Goal: Task Accomplishment & Management: Complete application form

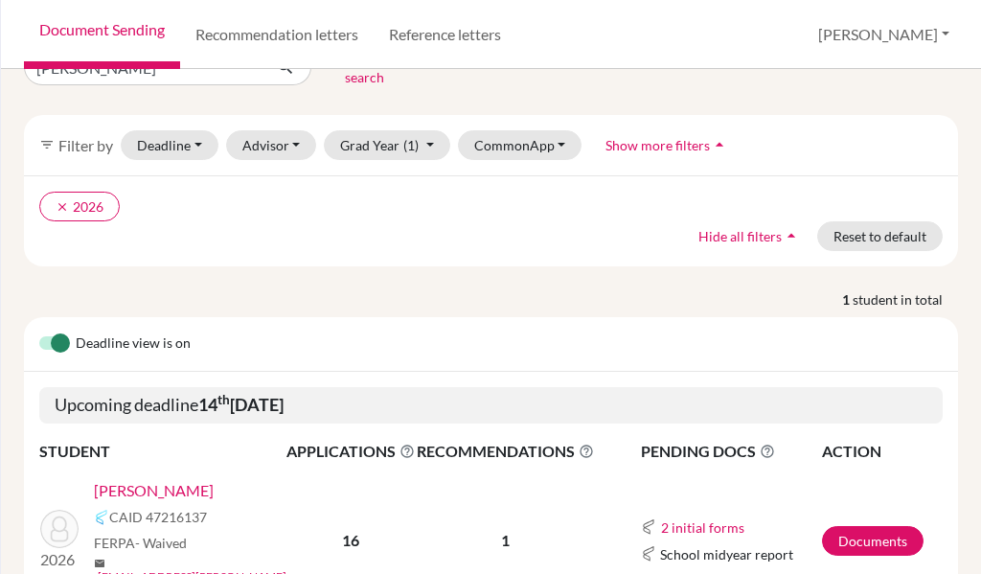
scroll to position [128, 0]
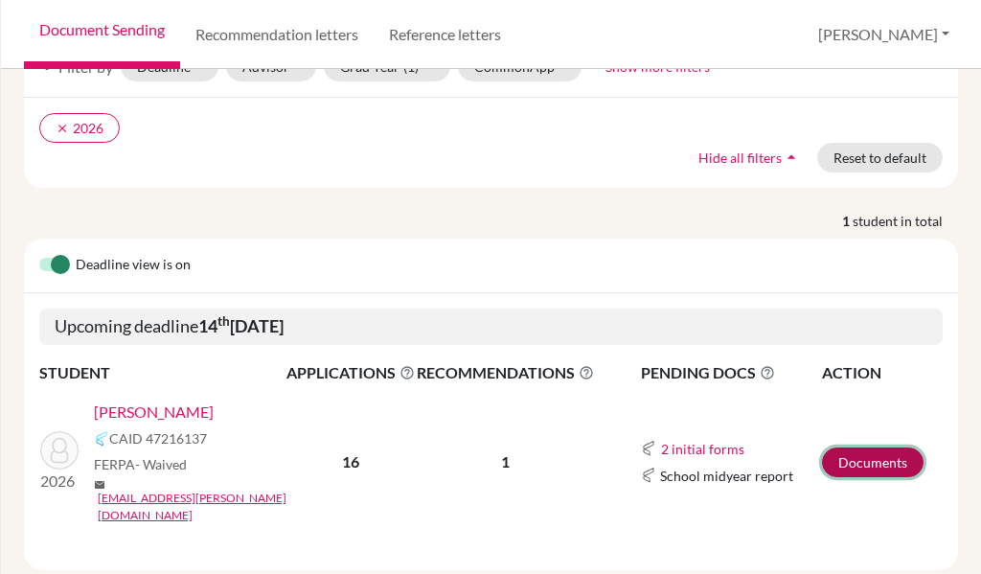
click at [865, 448] on link "Documents" at bounding box center [873, 463] width 102 height 30
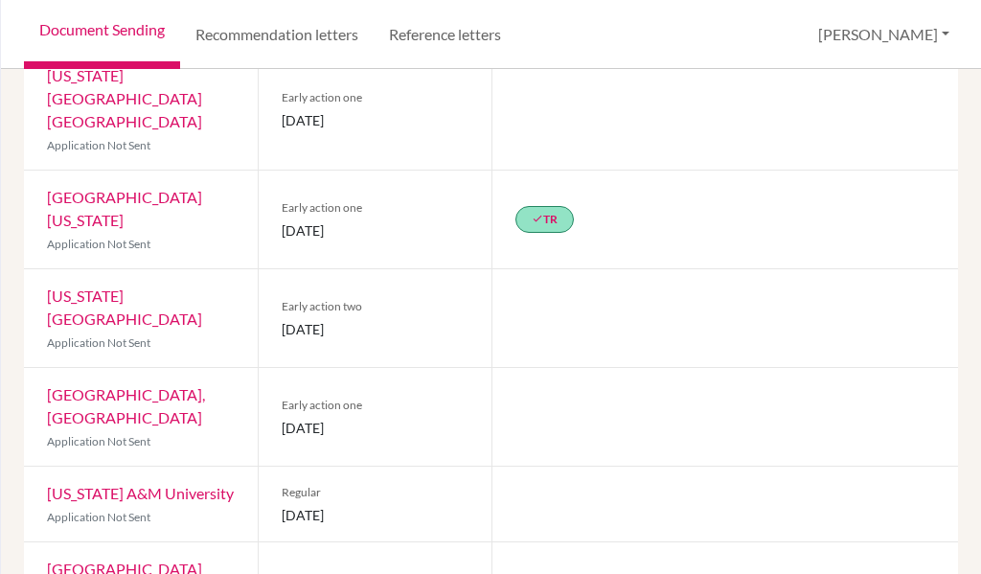
scroll to position [1203, 0]
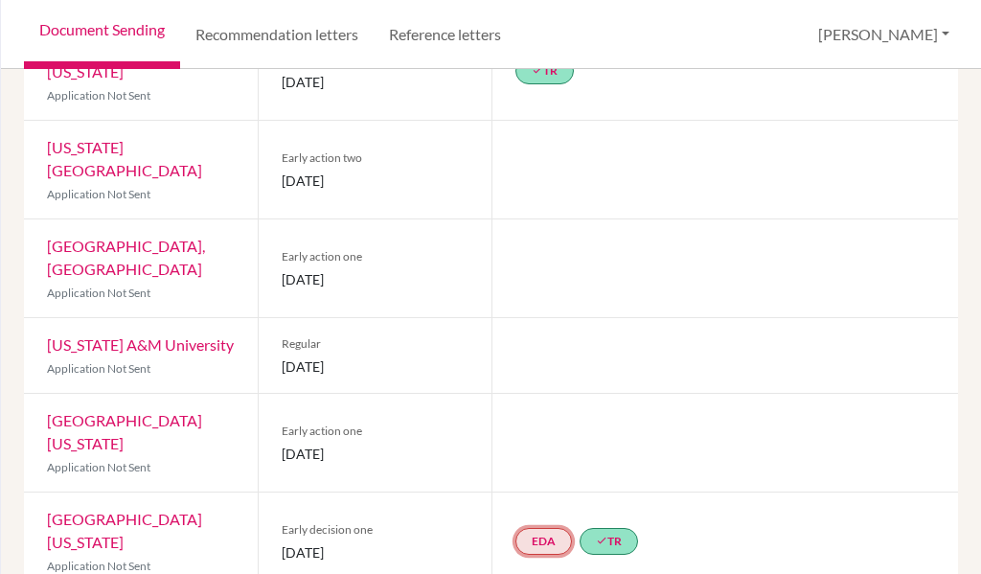
click at [516, 528] on link "EDA" at bounding box center [544, 541] width 57 height 27
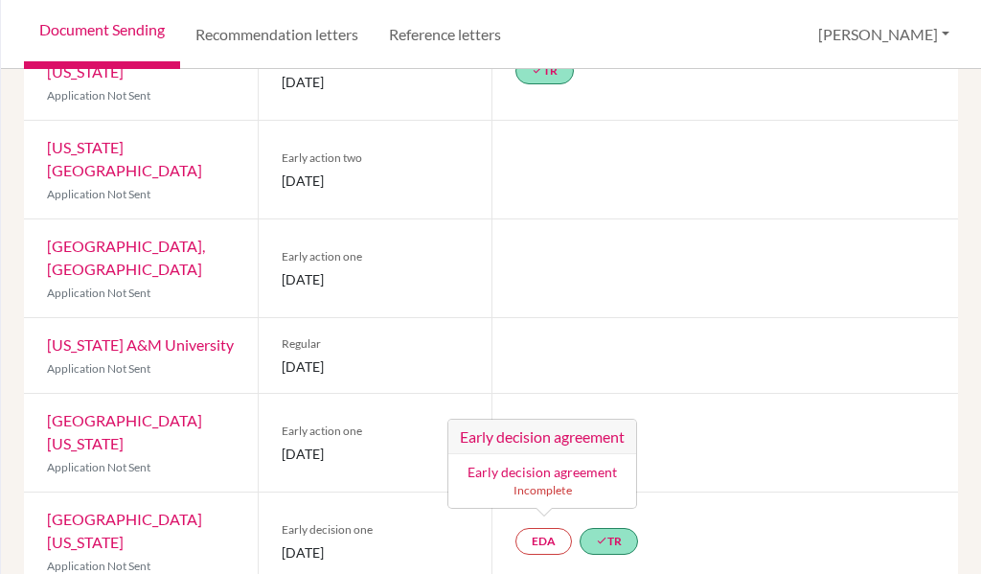
click at [728, 394] on div at bounding box center [726, 443] width 468 height 98
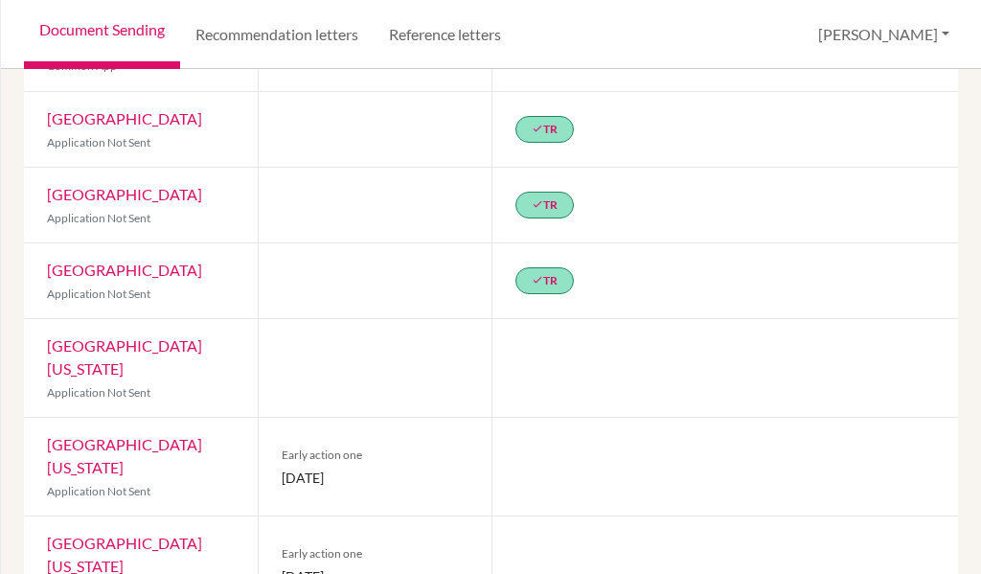
scroll to position [0, 0]
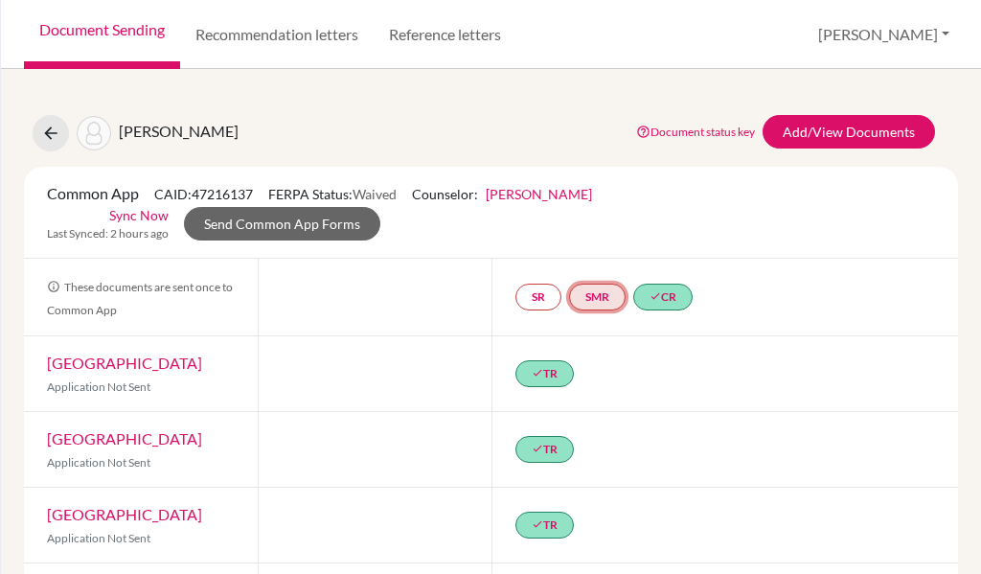
click at [587, 295] on link "SMR" at bounding box center [597, 297] width 57 height 27
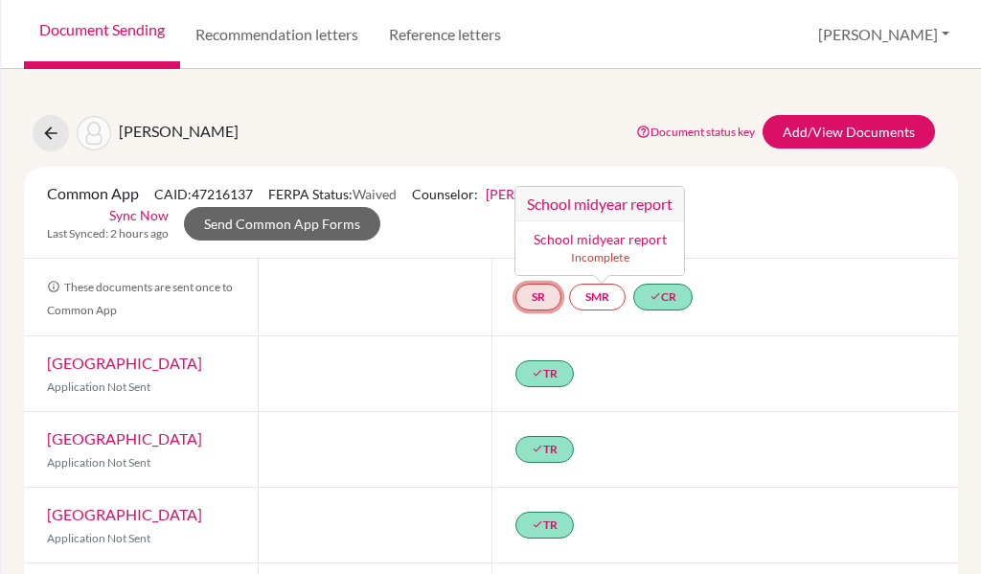
click at [522, 297] on link "SR" at bounding box center [539, 297] width 46 height 27
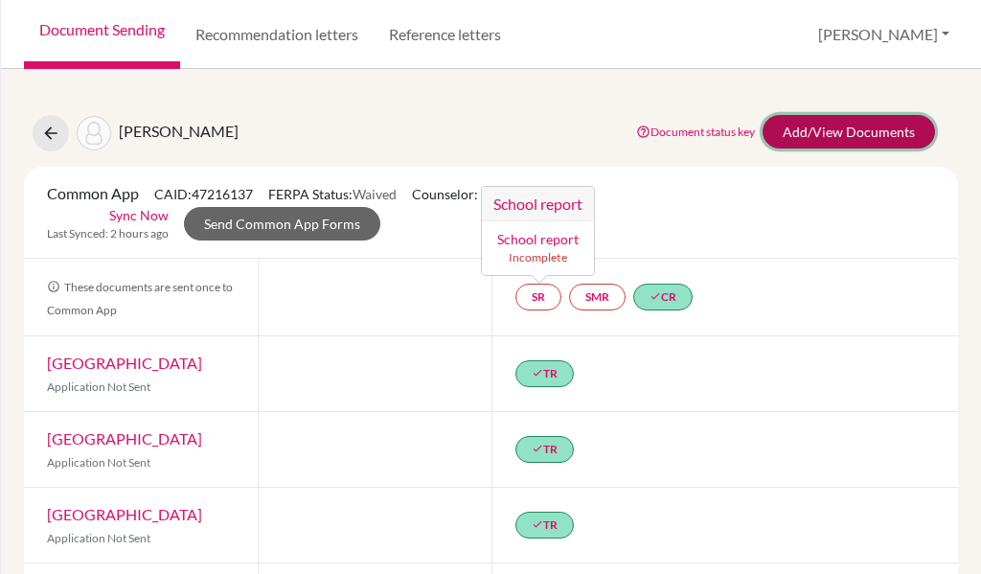
click at [817, 143] on link "Add/View Documents" at bounding box center [849, 132] width 172 height 34
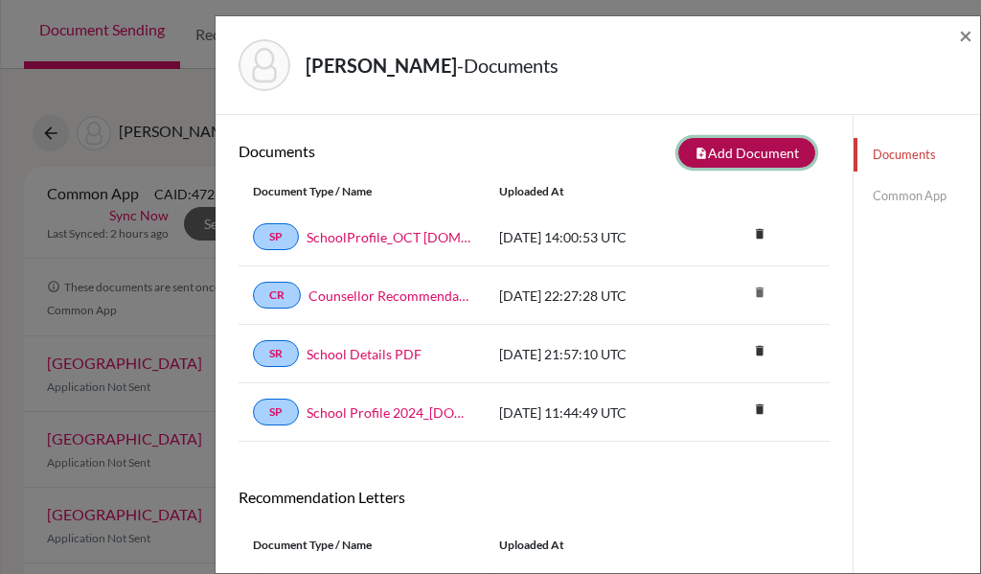
click at [730, 160] on button "note_add Add Document" at bounding box center [746, 153] width 137 height 30
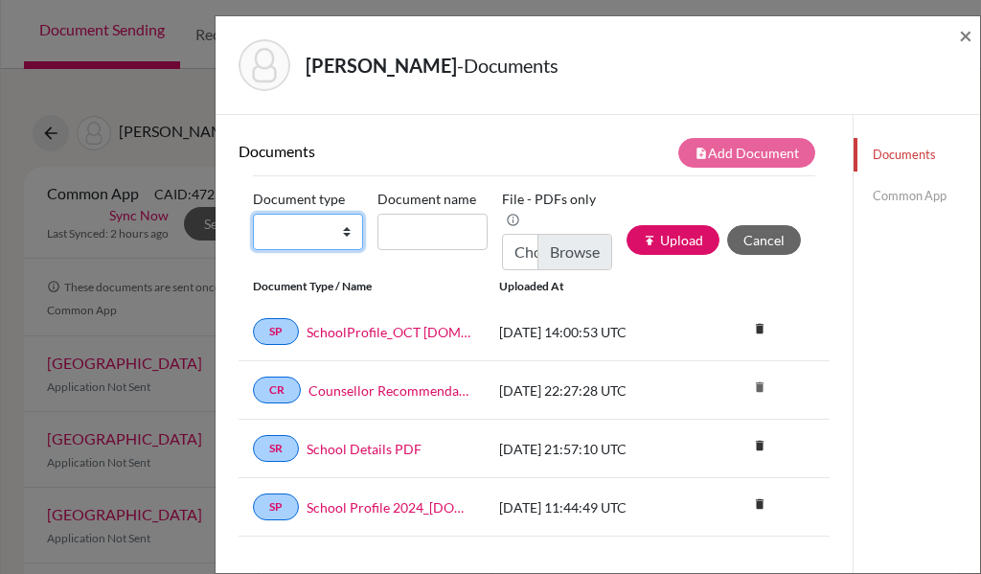
click at [269, 233] on select "Change explanation for Common App reports Counselor recommendation Internationa…" at bounding box center [308, 232] width 110 height 36
select select "5"
click at [253, 214] on select "Change explanation for Common App reports Counselor recommendation Internationa…" at bounding box center [308, 232] width 110 height 36
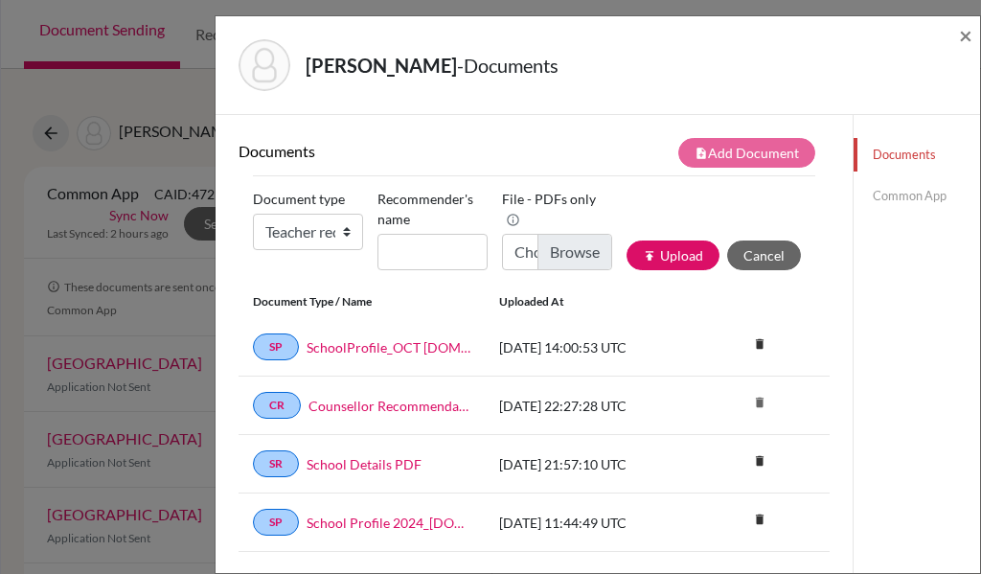
click at [436, 238] on input "Recommender's name" at bounding box center [433, 252] width 110 height 36
type input "Mr. roberto Cestari"
click at [548, 241] on input "Choose file" at bounding box center [557, 252] width 110 height 36
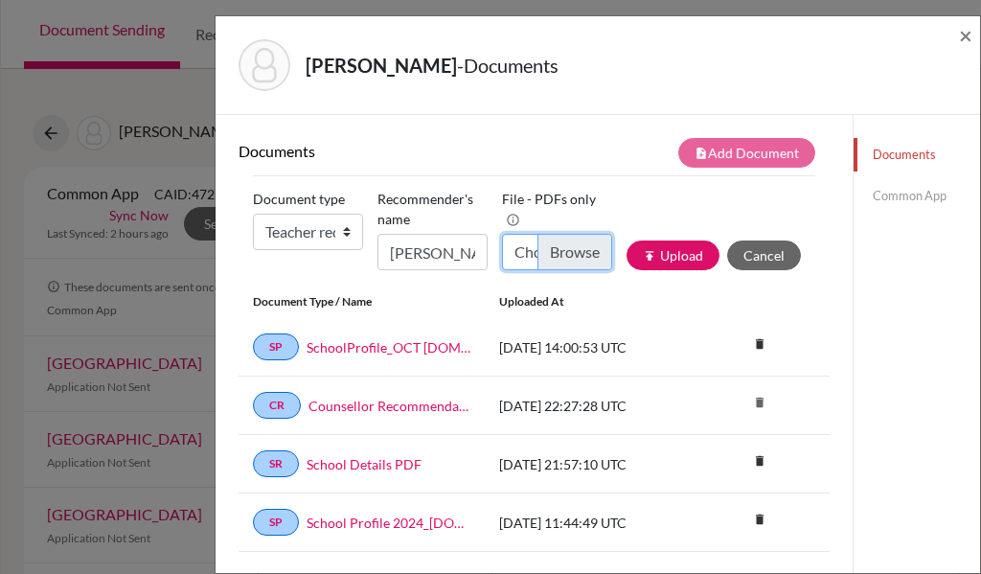
type input "C:\fakepath\João Vieira - RL - RCESTARI.pdf"
click at [676, 259] on button "publish Upload" at bounding box center [673, 256] width 93 height 30
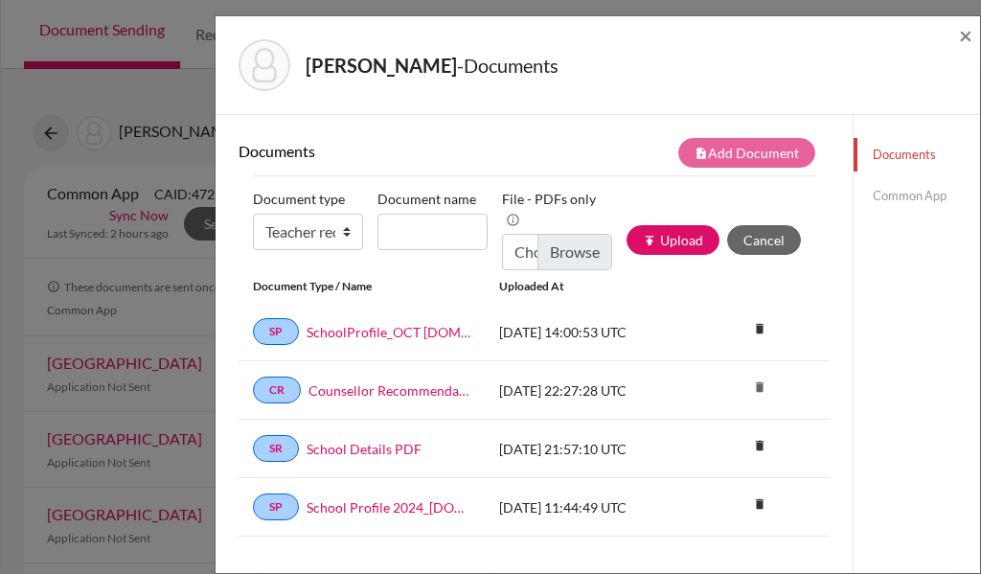
click at [889, 189] on link "Common App" at bounding box center [917, 196] width 126 height 34
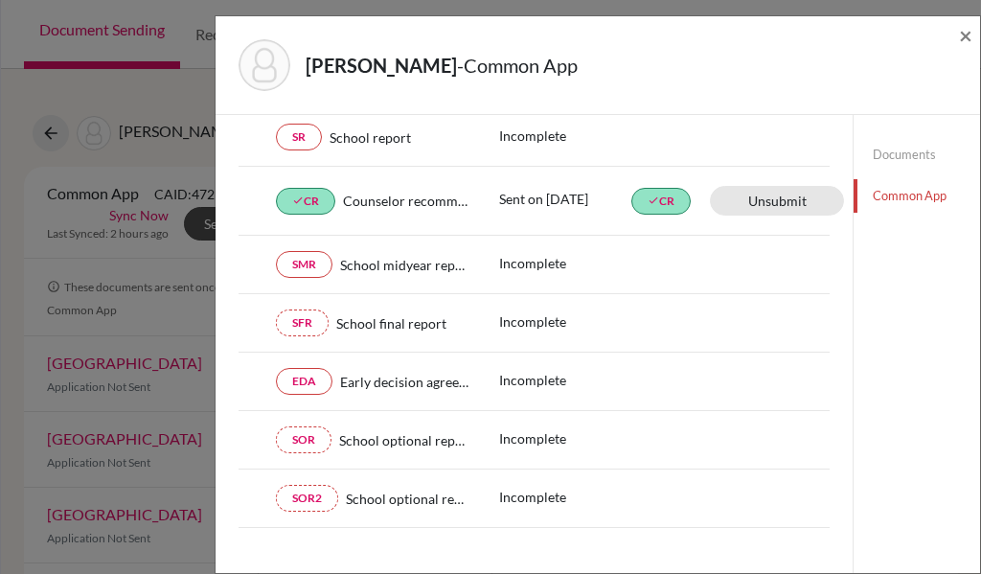
scroll to position [680, 0]
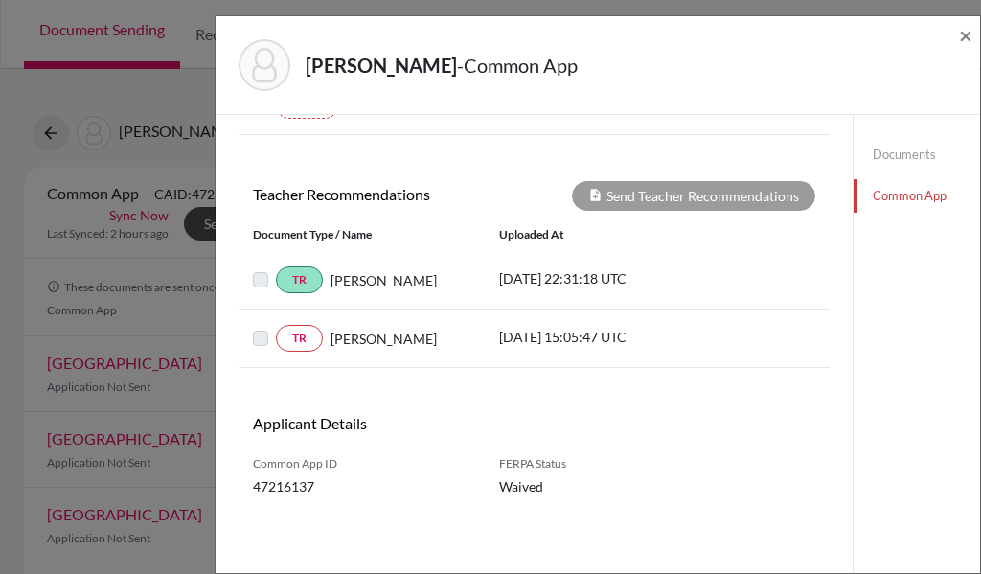
click at [276, 327] on label at bounding box center [276, 327] width 0 height 0
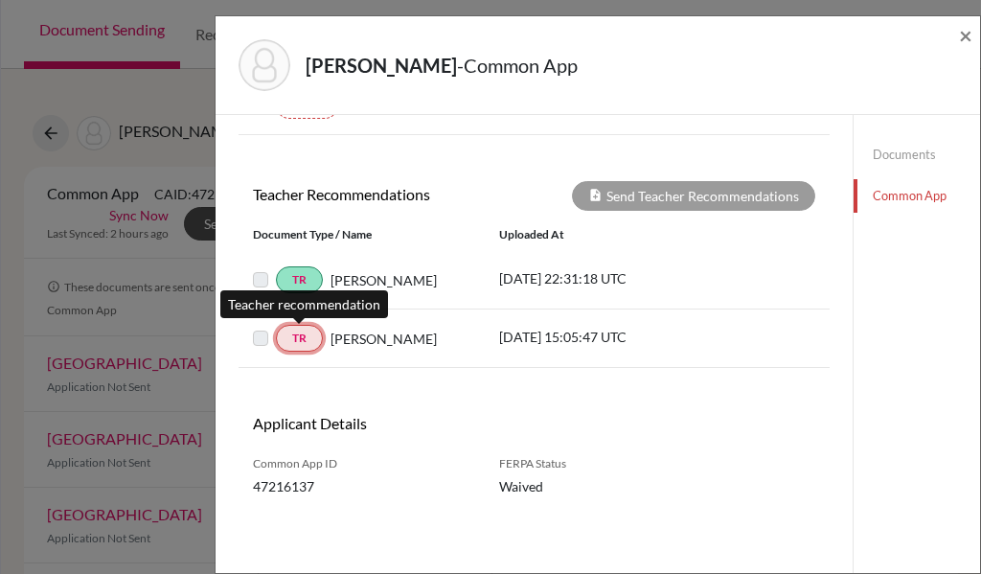
click at [287, 335] on link "TR" at bounding box center [299, 338] width 47 height 27
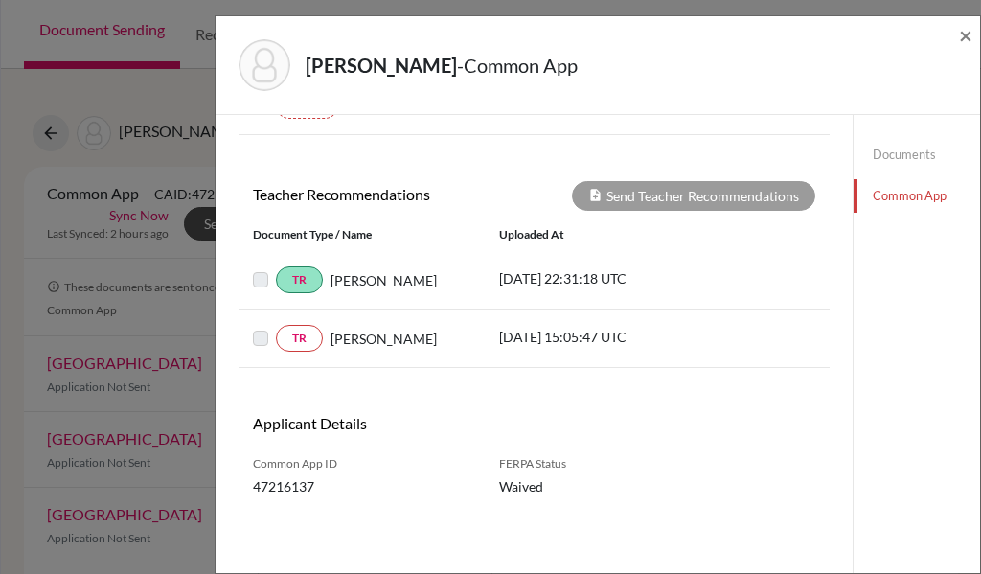
click at [276, 327] on label at bounding box center [276, 327] width 0 height 0
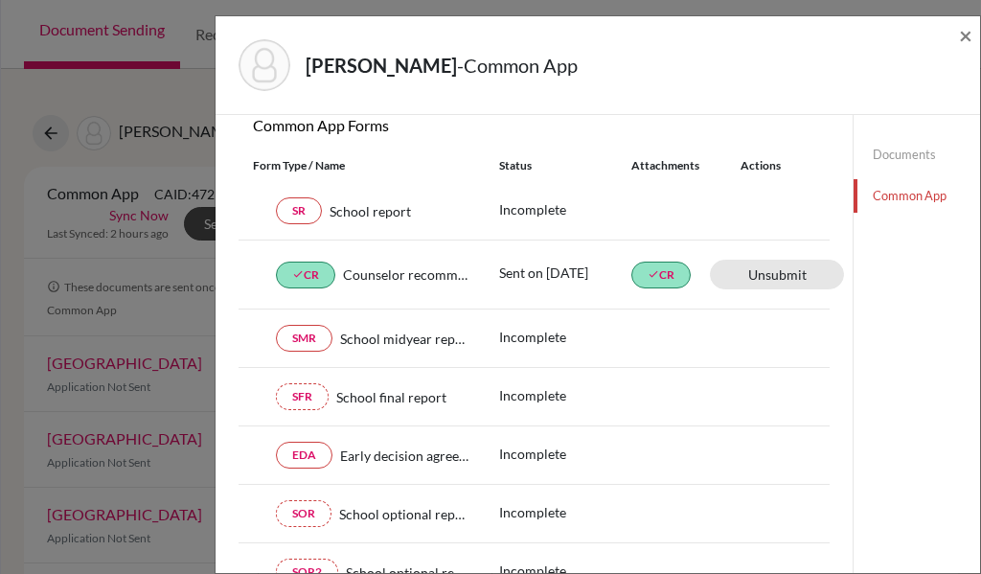
scroll to position [201, 0]
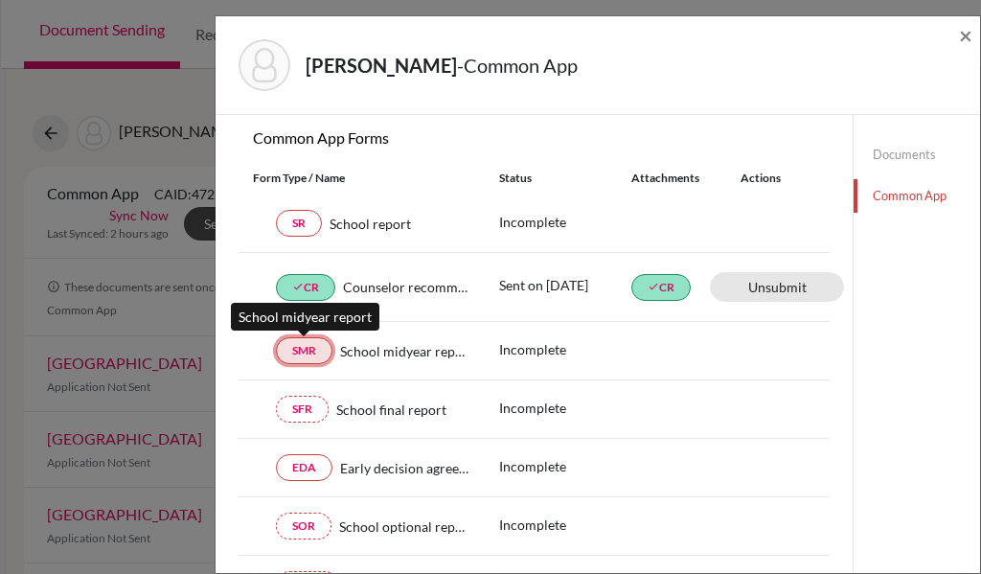
click at [322, 350] on link "SMR" at bounding box center [304, 350] width 57 height 27
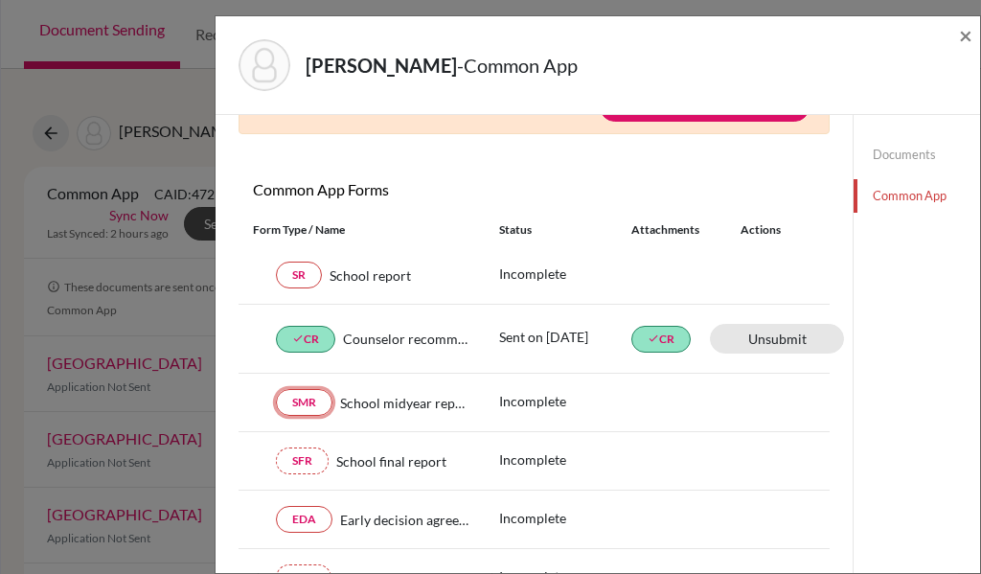
scroll to position [105, 0]
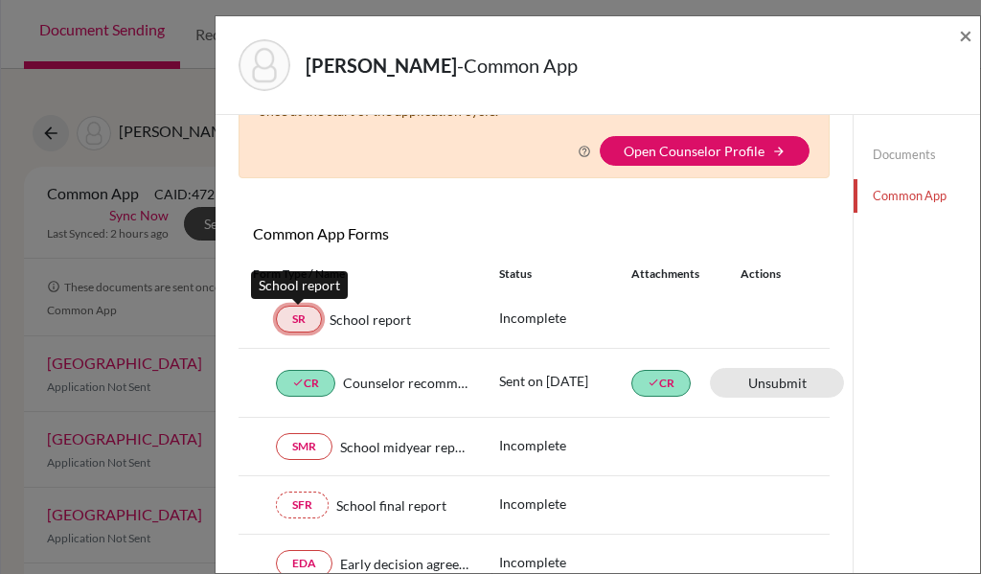
click at [298, 314] on link "SR" at bounding box center [299, 319] width 46 height 27
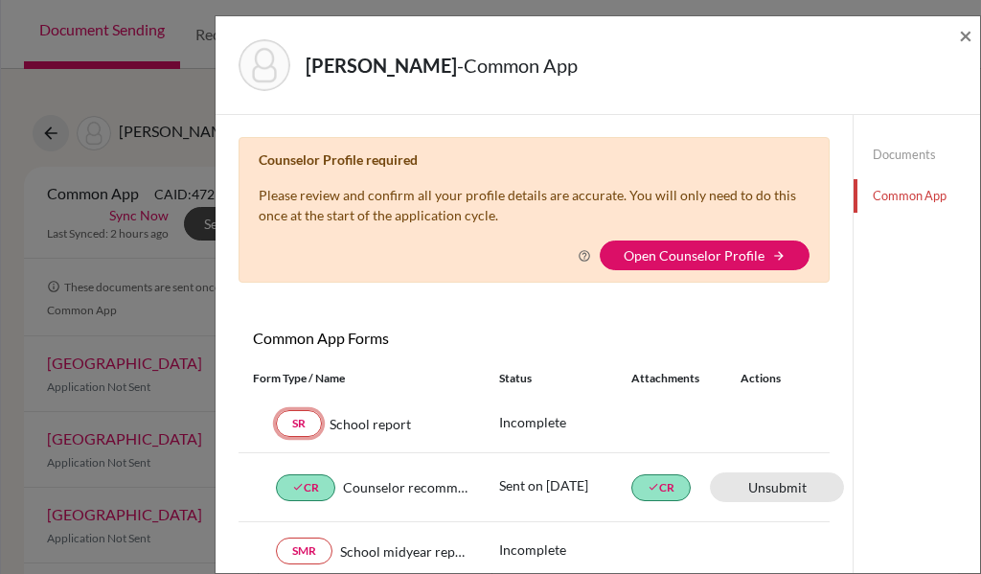
scroll to position [0, 0]
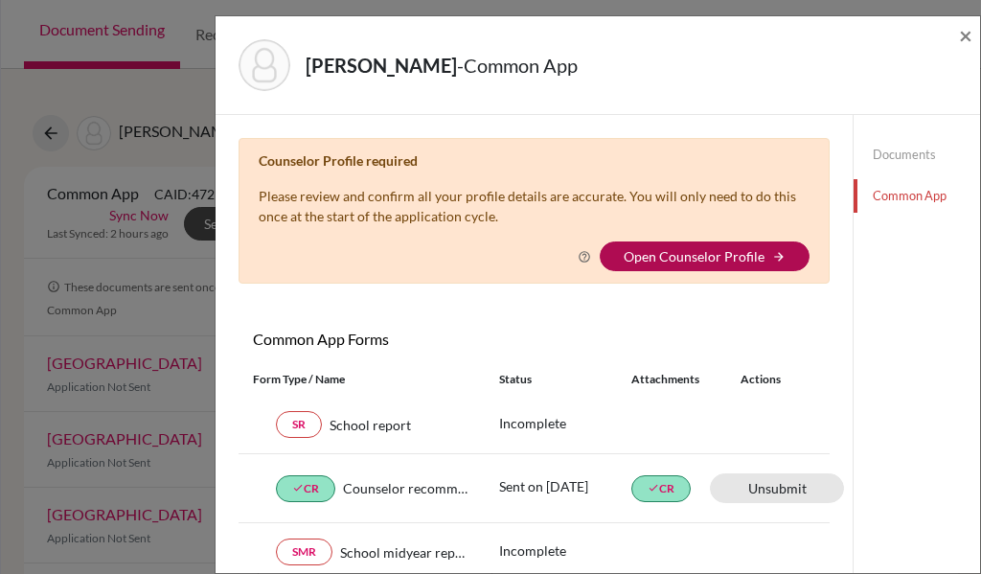
click at [724, 258] on link "Open Counselor Profile" at bounding box center [694, 256] width 141 height 16
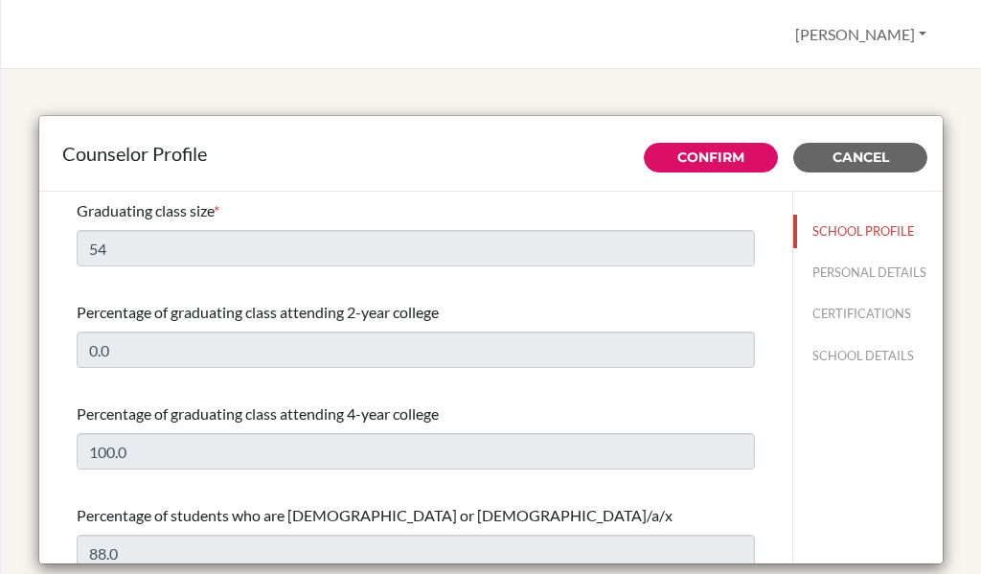
select select "0"
select select "354254"
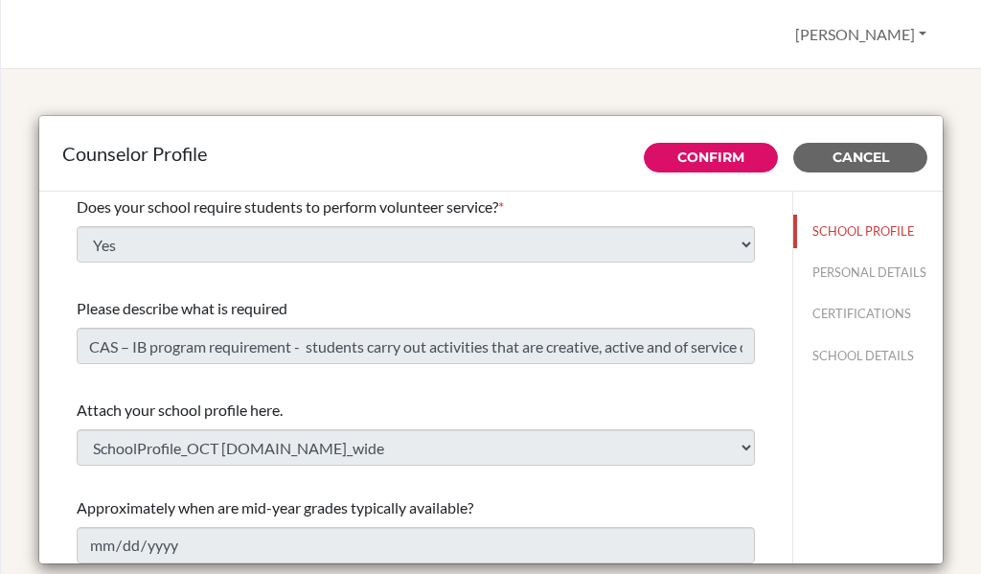
scroll to position [2330, 0]
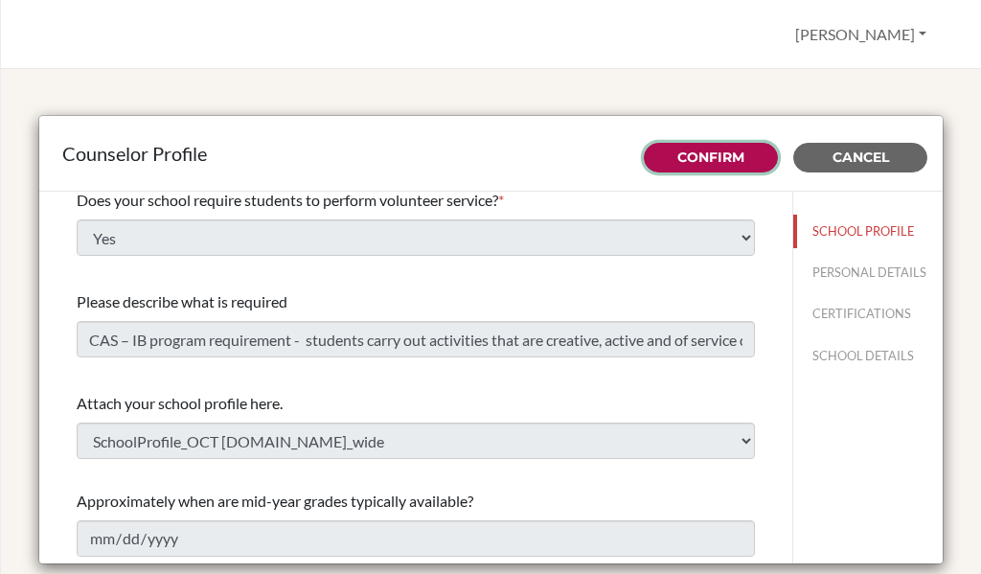
click at [682, 156] on link "Confirm" at bounding box center [710, 157] width 67 height 17
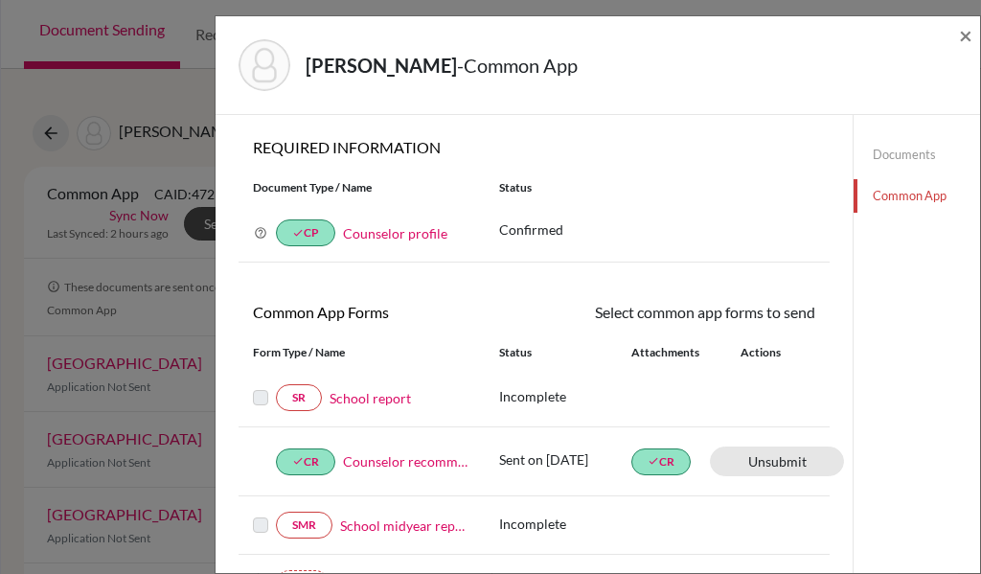
click at [264, 386] on label at bounding box center [260, 386] width 15 height 0
click at [308, 395] on link "SR" at bounding box center [299, 397] width 46 height 27
drag, startPoint x: 884, startPoint y: 150, endPoint x: 883, endPoint y: 186, distance: 35.5
click at [884, 150] on link "Documents" at bounding box center [917, 155] width 126 height 34
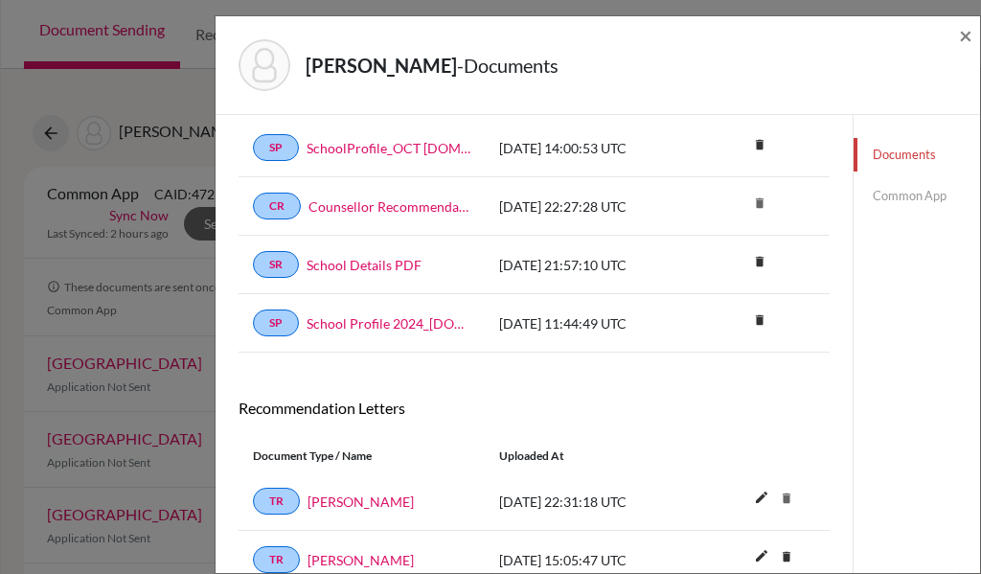
scroll to position [174, 0]
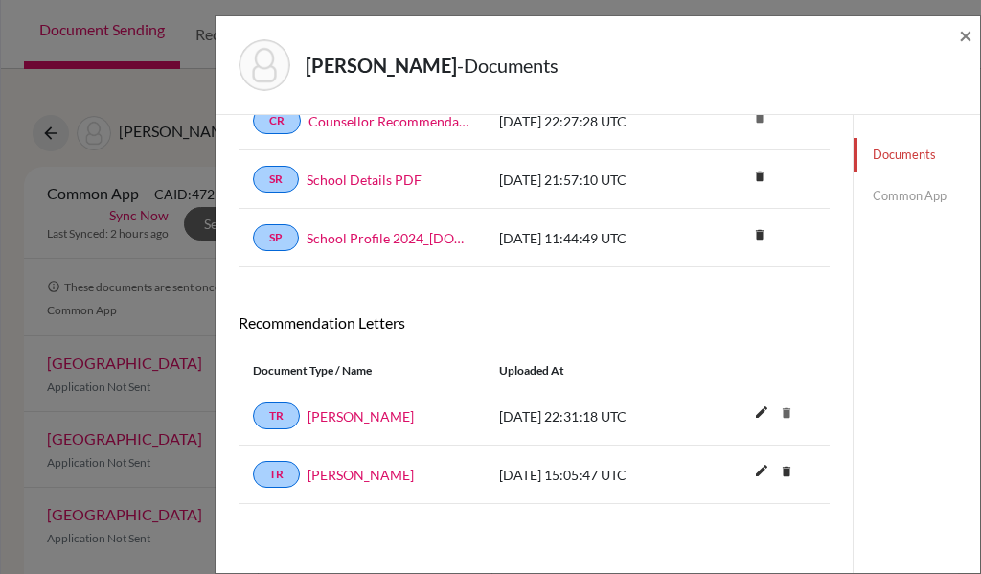
drag, startPoint x: 766, startPoint y: 445, endPoint x: 909, endPoint y: 228, distance: 259.9
click at [818, 301] on div "Documents note_add Add Document Document type Change explanation for Common App…" at bounding box center [534, 257] width 637 height 632
click at [964, 35] on span "×" at bounding box center [965, 35] width 13 height 28
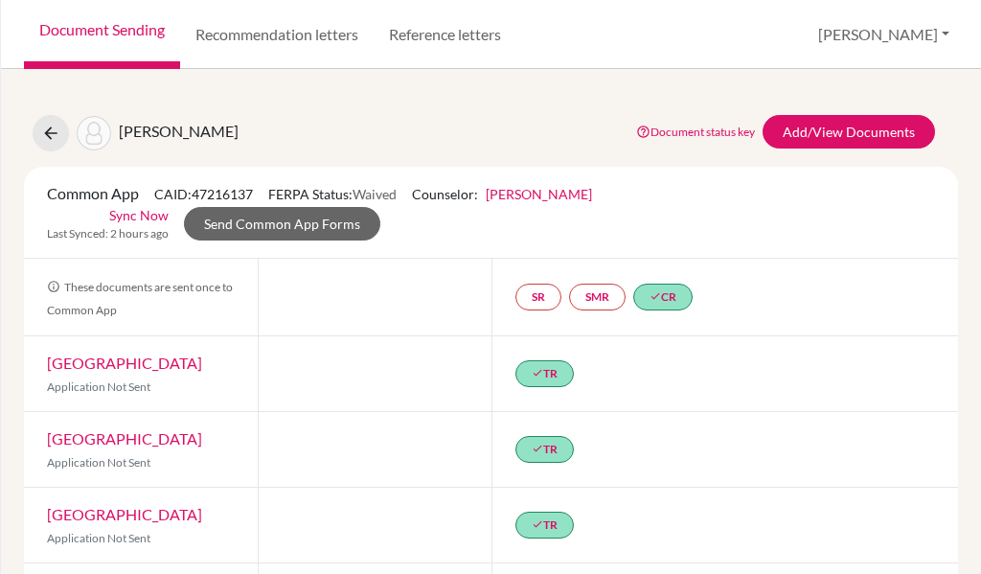
click at [121, 214] on link "Sync Now" at bounding box center [138, 215] width 59 height 20
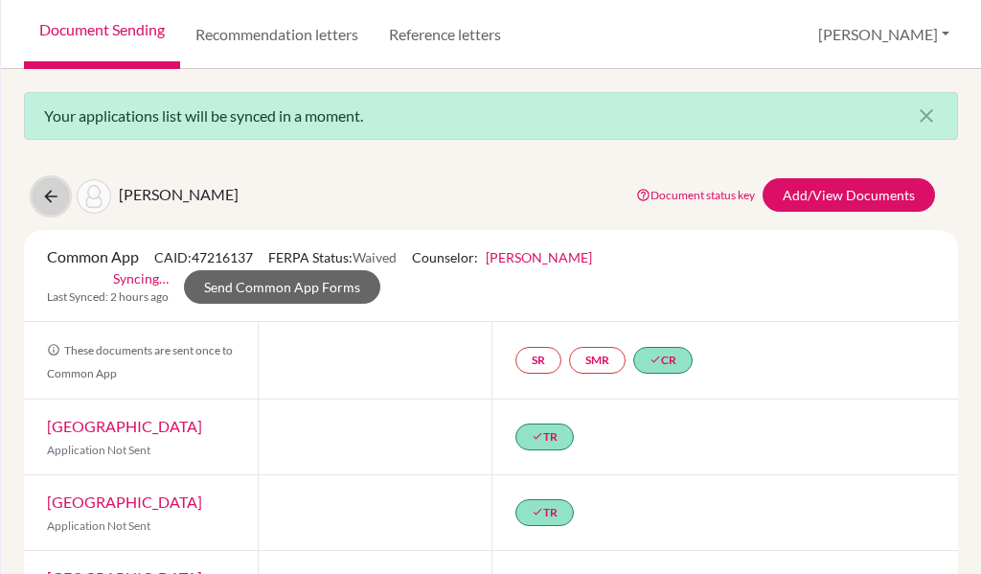
click at [53, 199] on icon at bounding box center [50, 196] width 19 height 19
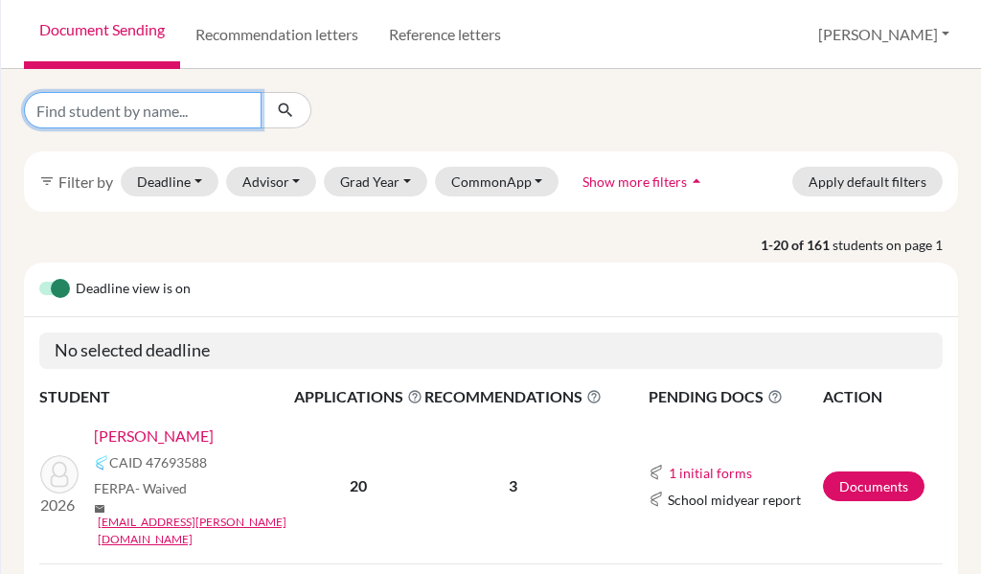
click at [170, 117] on input "Find student by name..." at bounding box center [143, 110] width 238 height 36
click at [114, 448] on link "[PERSON_NAME]" at bounding box center [154, 436] width 120 height 23
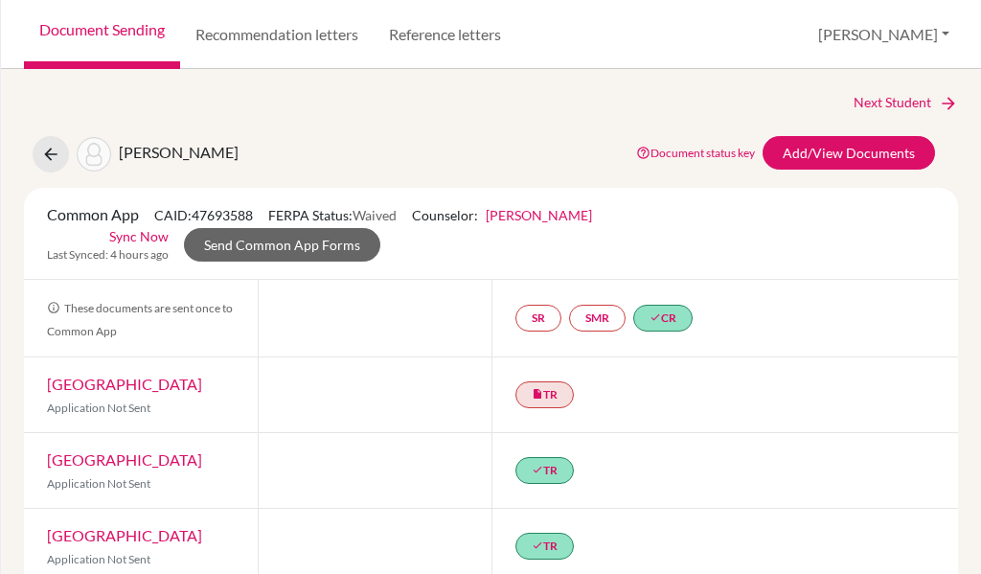
click at [133, 229] on link "Sync Now" at bounding box center [138, 236] width 59 height 20
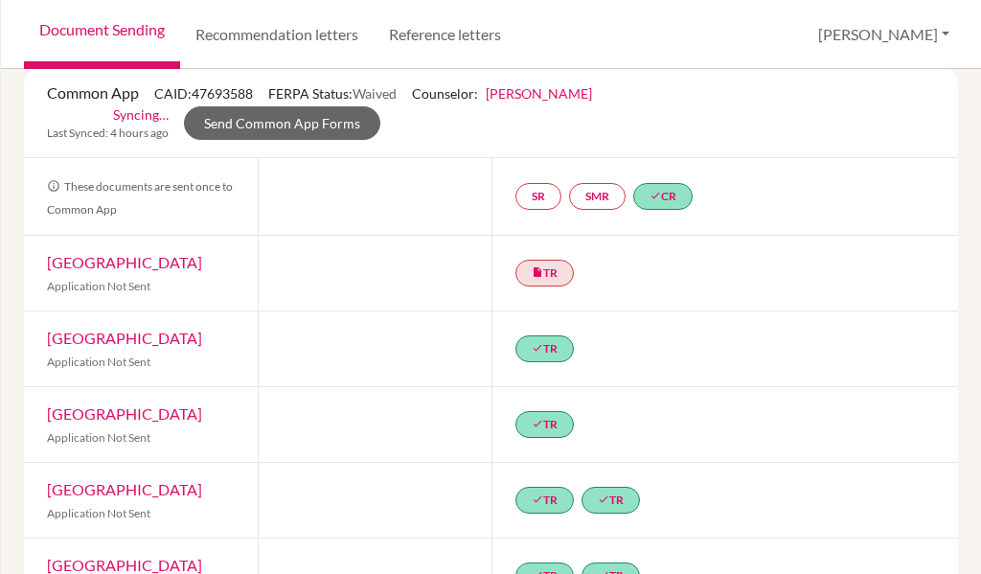
scroll to position [192, 0]
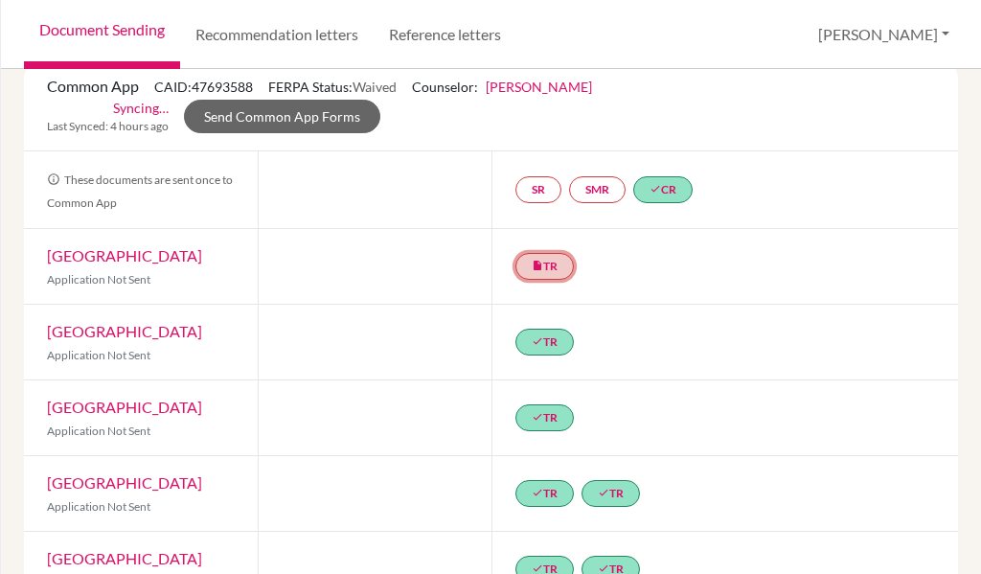
click at [553, 264] on link "insert_drive_file TR" at bounding box center [545, 266] width 58 height 27
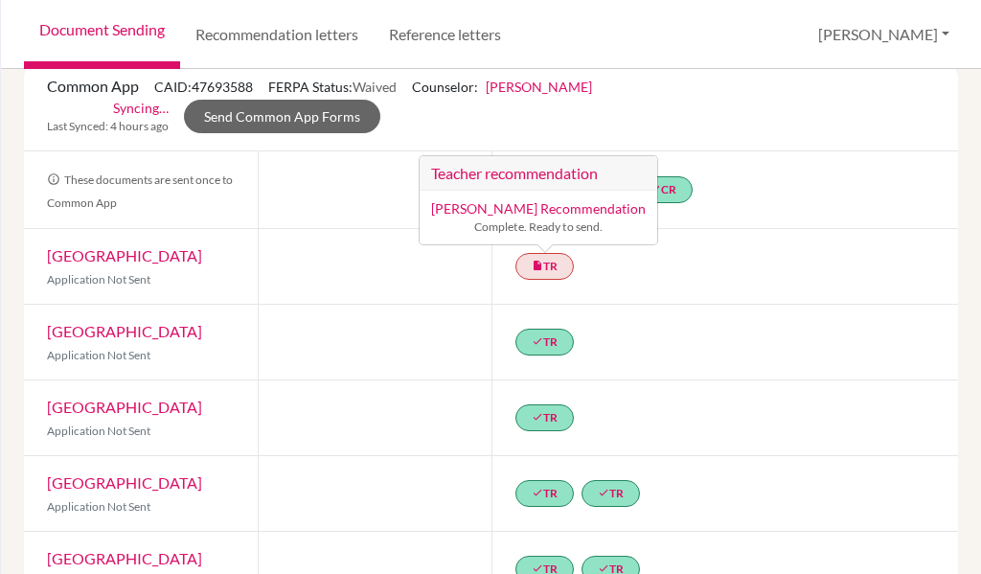
click at [728, 268] on div "insert_drive_file TR Teacher recommendation [PERSON_NAME] Recommendation Comple…" at bounding box center [726, 266] width 468 height 75
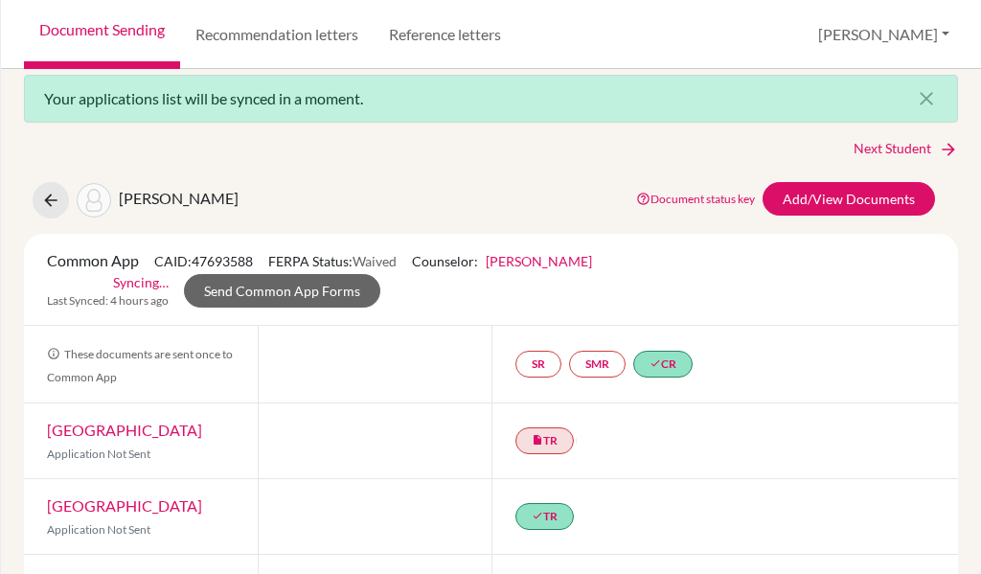
scroll to position [0, 0]
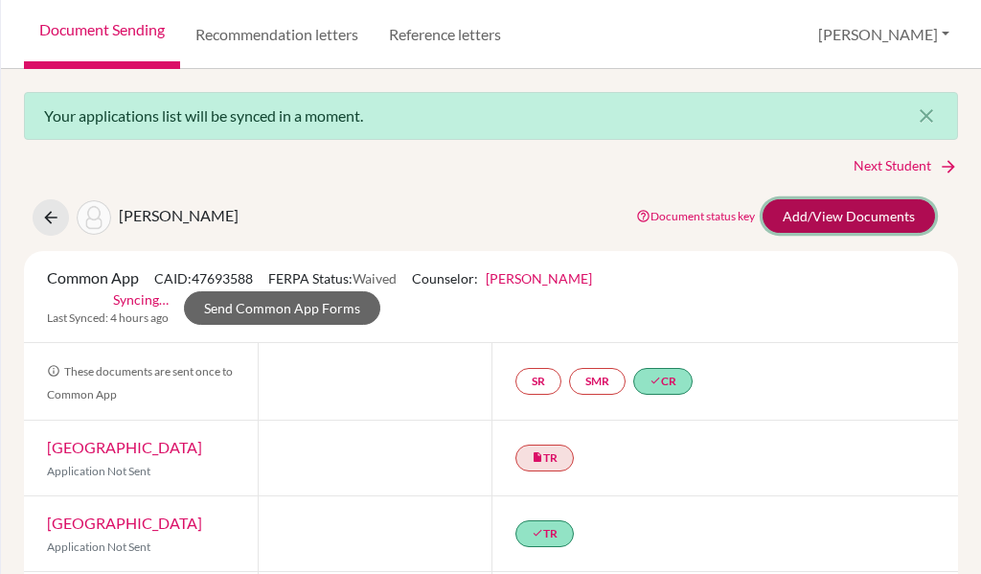
click at [800, 216] on link "Add/View Documents" at bounding box center [849, 216] width 172 height 34
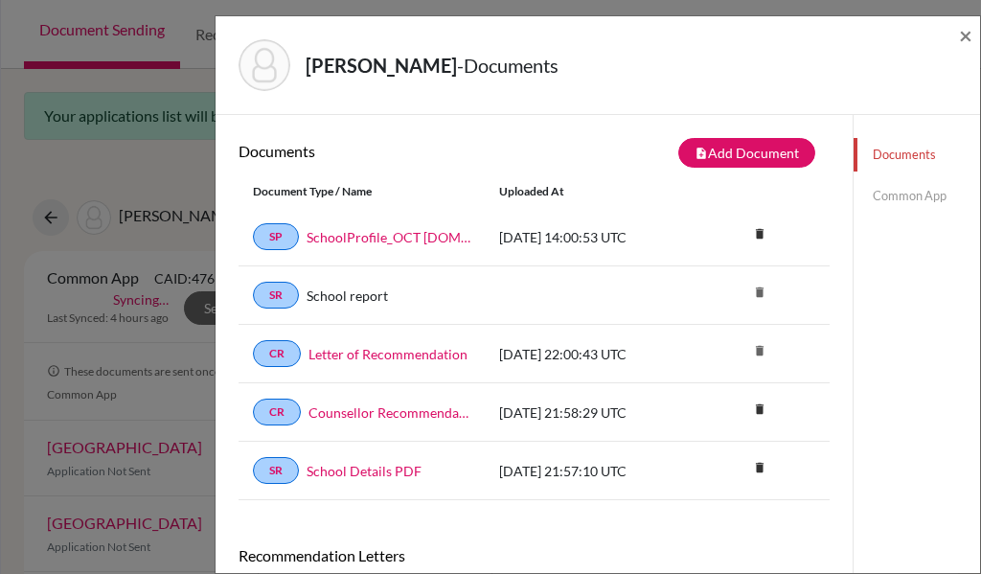
click at [878, 200] on link "Common App" at bounding box center [917, 196] width 126 height 34
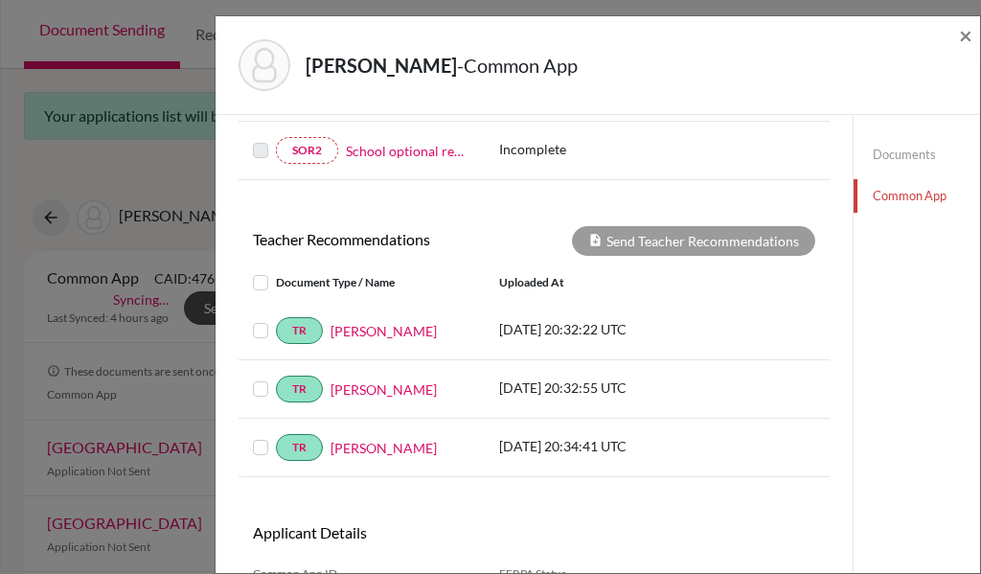
scroll to position [660, 0]
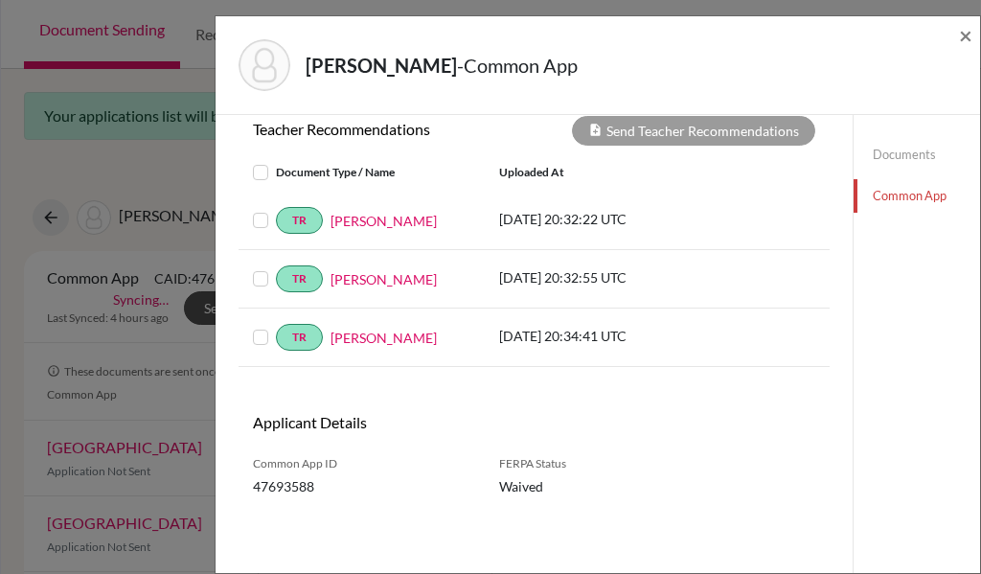
click at [276, 161] on label at bounding box center [276, 161] width 0 height 0
click at [0, 0] on input "checkbox" at bounding box center [0, 0] width 0 height 0
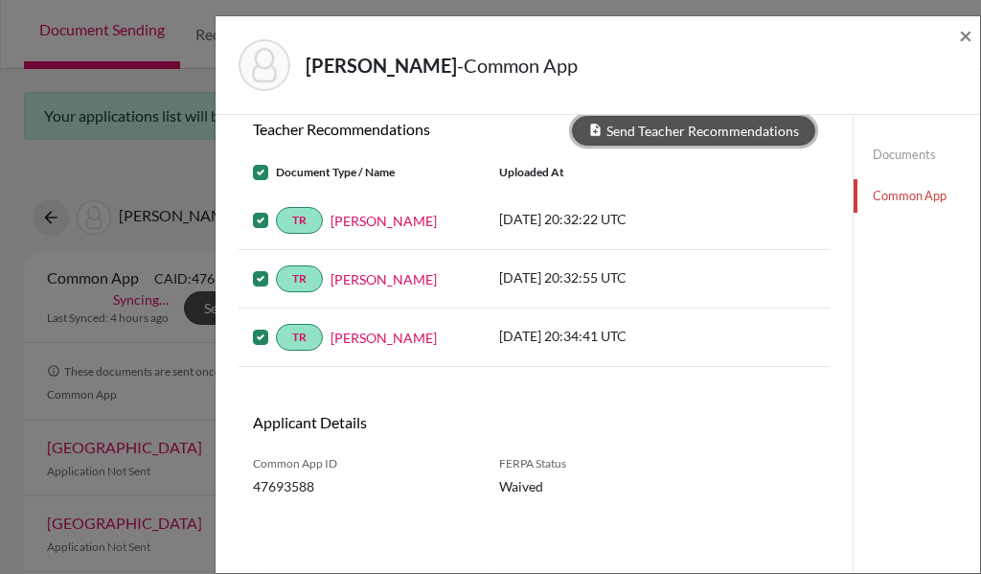
click at [704, 133] on button "Send Teacher Recommendations" at bounding box center [693, 131] width 243 height 30
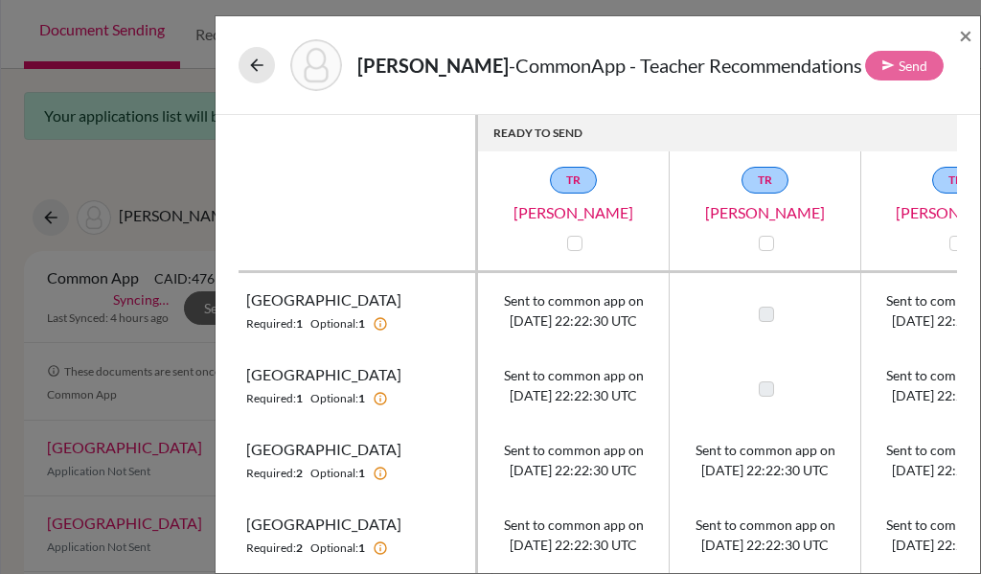
click at [560, 255] on div "TR [PERSON_NAME]" at bounding box center [574, 211] width 192 height 88
click at [572, 251] on label at bounding box center [574, 243] width 15 height 15
click at [572, 251] on input "checkbox" at bounding box center [570, 241] width 15 height 19
checkbox input "true"
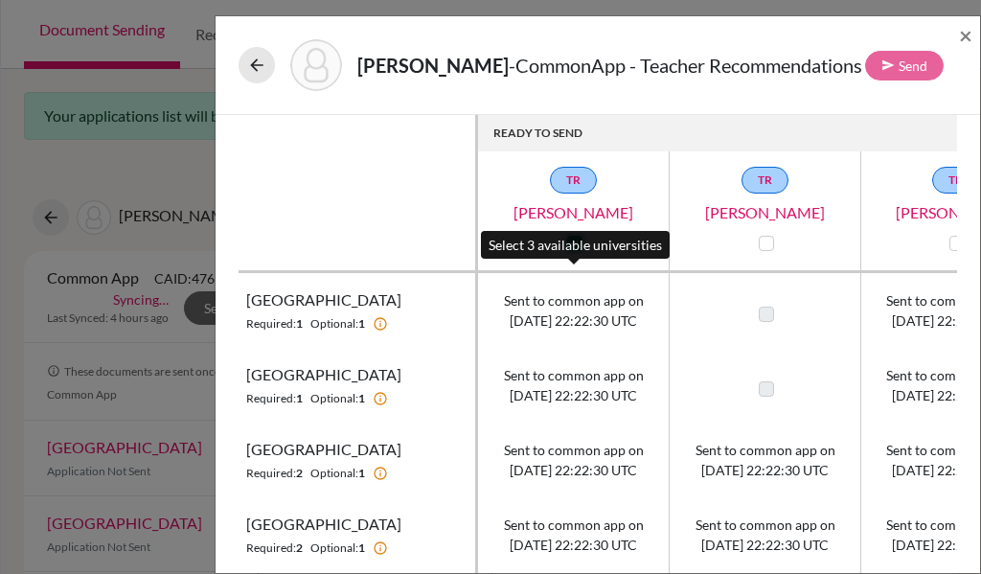
checkbox input "true"
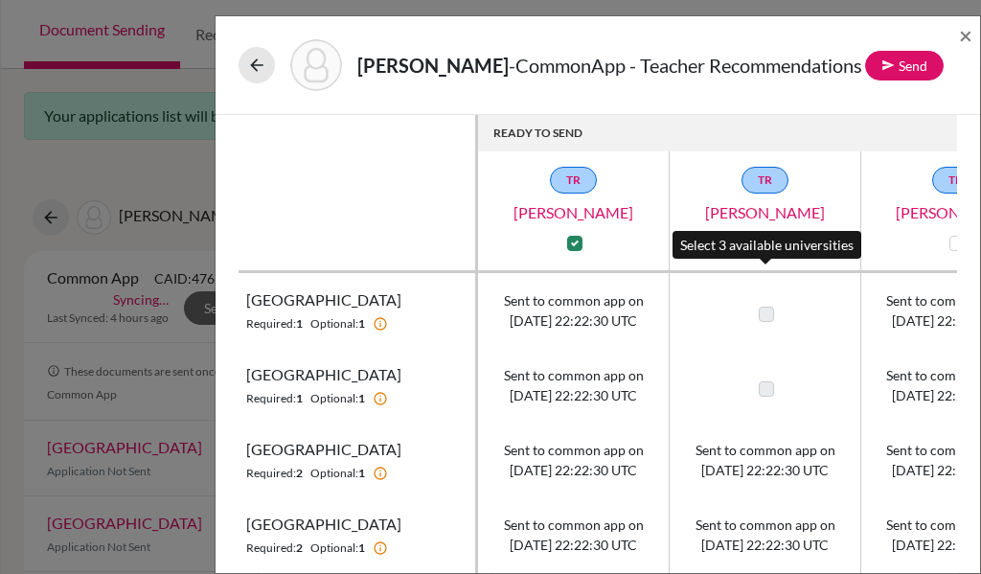
click at [759, 251] on label at bounding box center [766, 243] width 15 height 15
click at [759, 251] on input "checkbox" at bounding box center [761, 241] width 15 height 19
checkbox input "true"
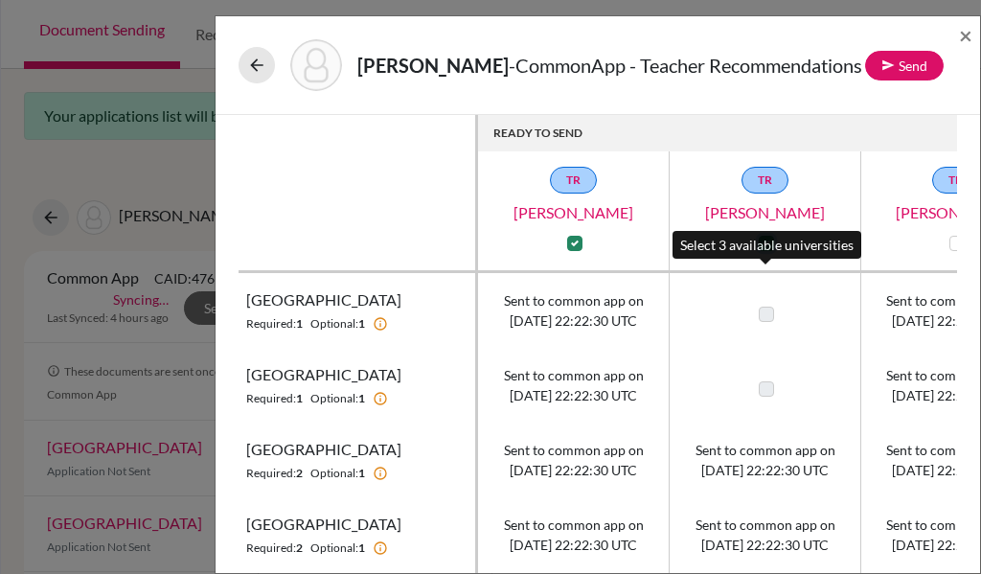
checkbox input "true"
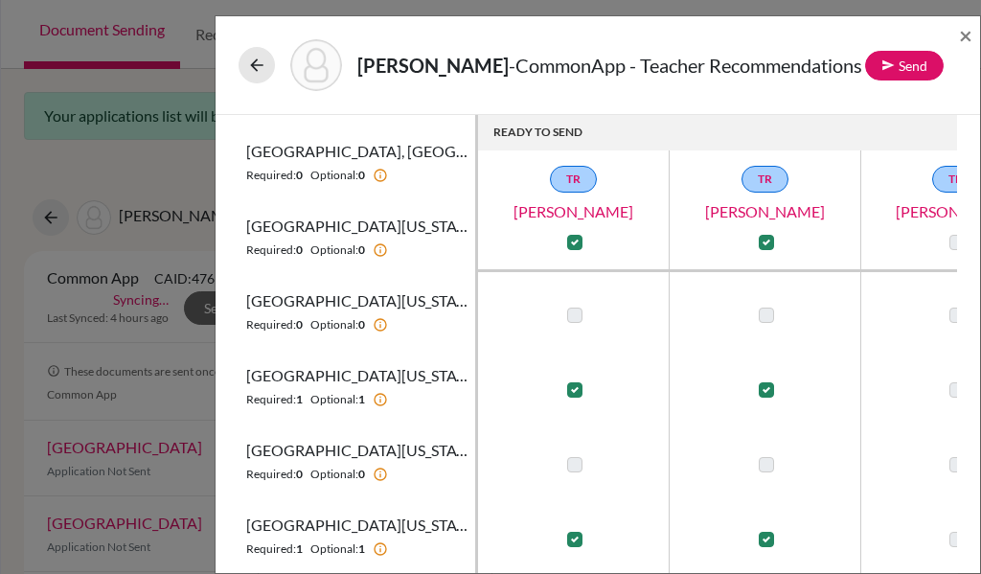
scroll to position [1208, 125]
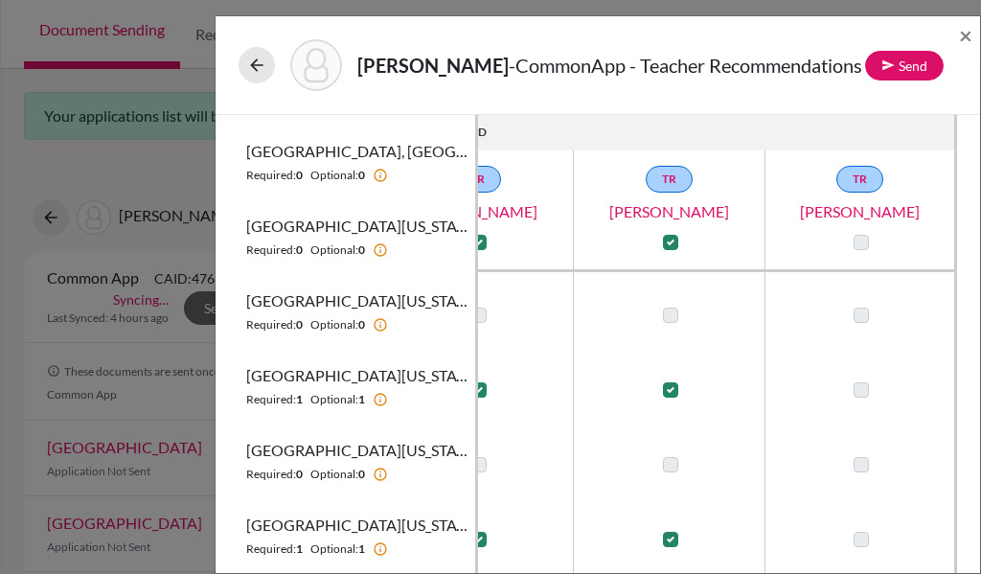
click at [854, 241] on label at bounding box center [861, 242] width 15 height 15
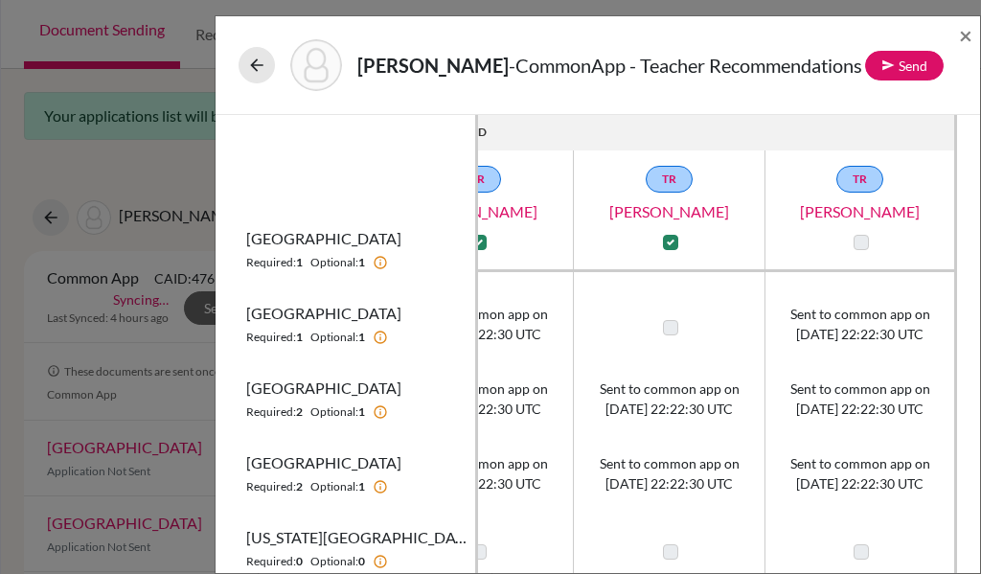
scroll to position [58, 125]
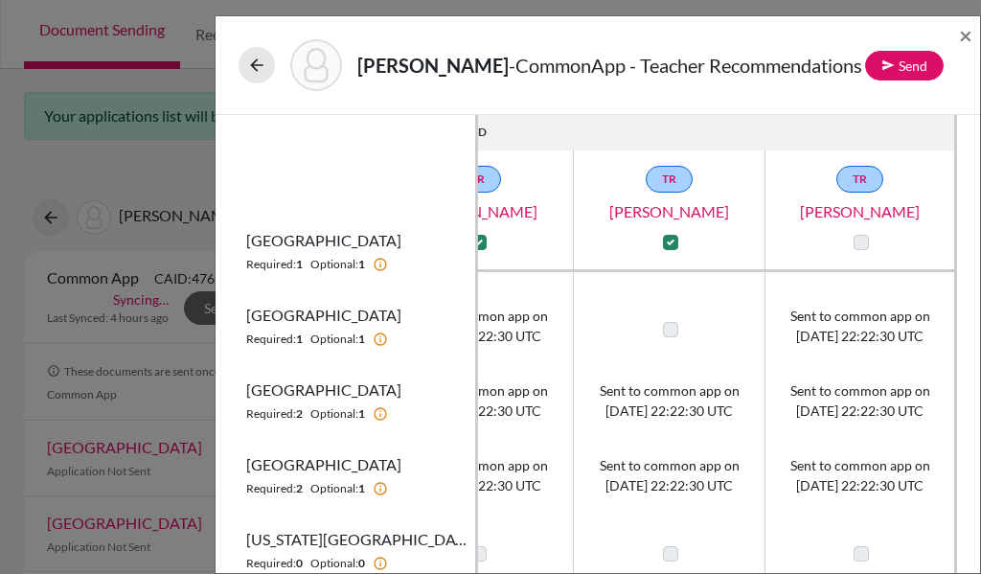
click at [663, 242] on label at bounding box center [670, 242] width 15 height 15
click at [658, 242] on input "checkbox" at bounding box center [665, 240] width 15 height 19
checkbox input "false"
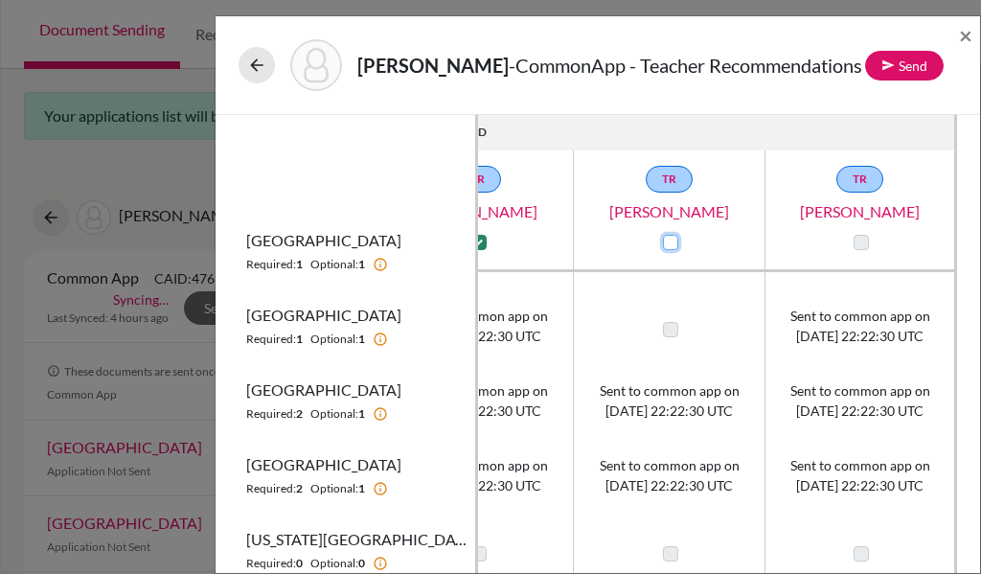
checkbox input "false"
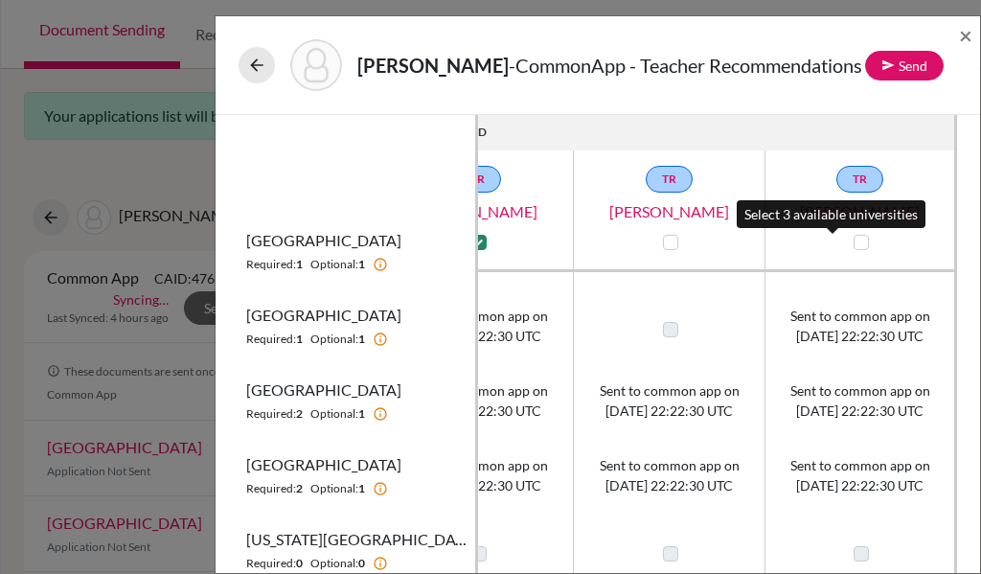
click at [854, 243] on label at bounding box center [861, 242] width 15 height 15
click at [849, 243] on input "checkbox" at bounding box center [856, 240] width 15 height 19
checkbox input "true"
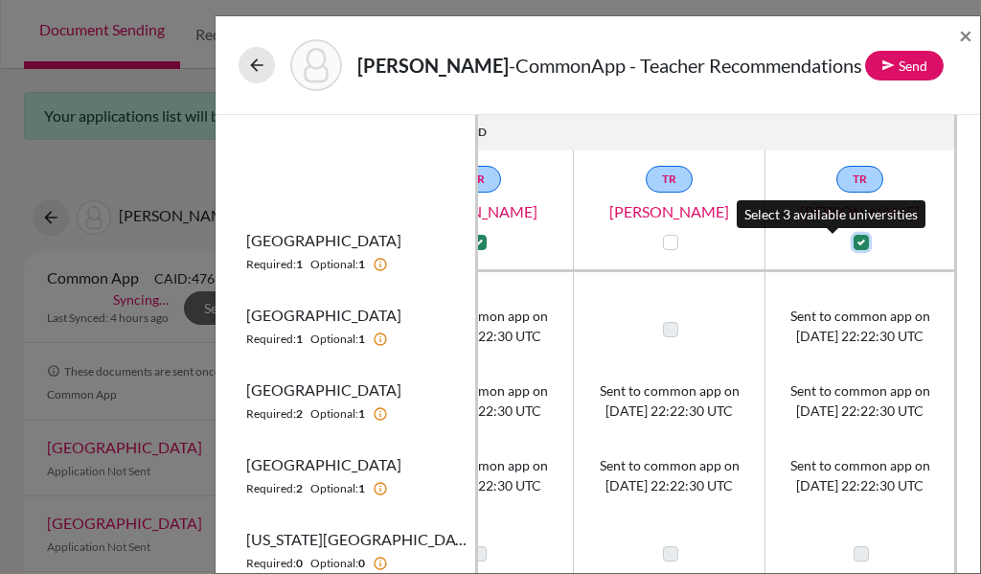
checkbox input "true"
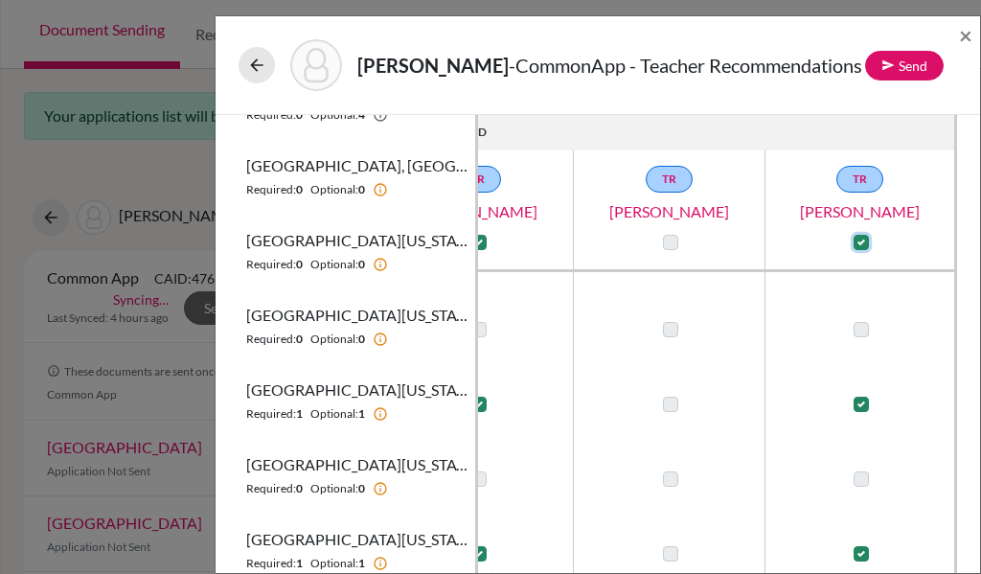
scroll to position [1208, 125]
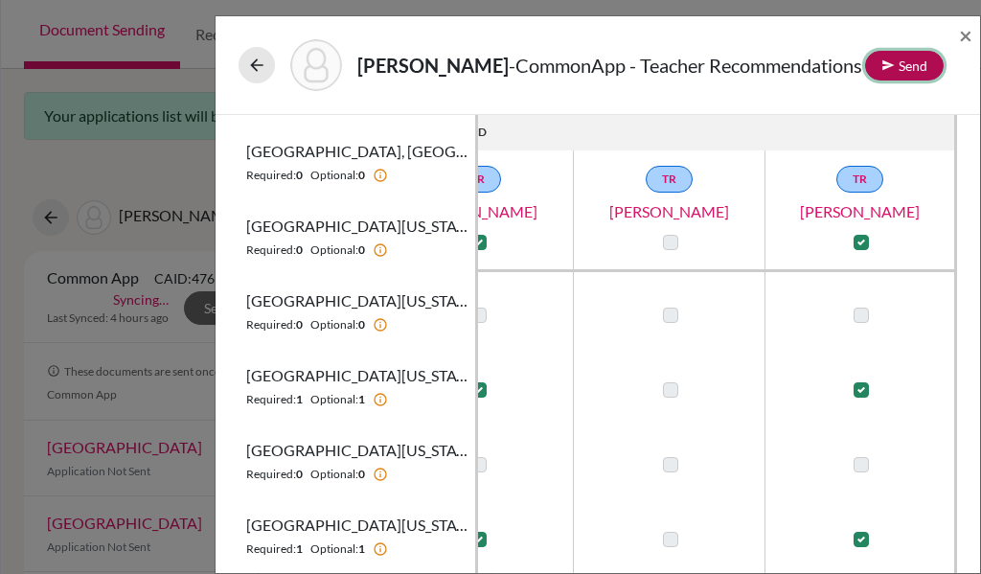
click at [908, 80] on button "Send" at bounding box center [904, 66] width 79 height 30
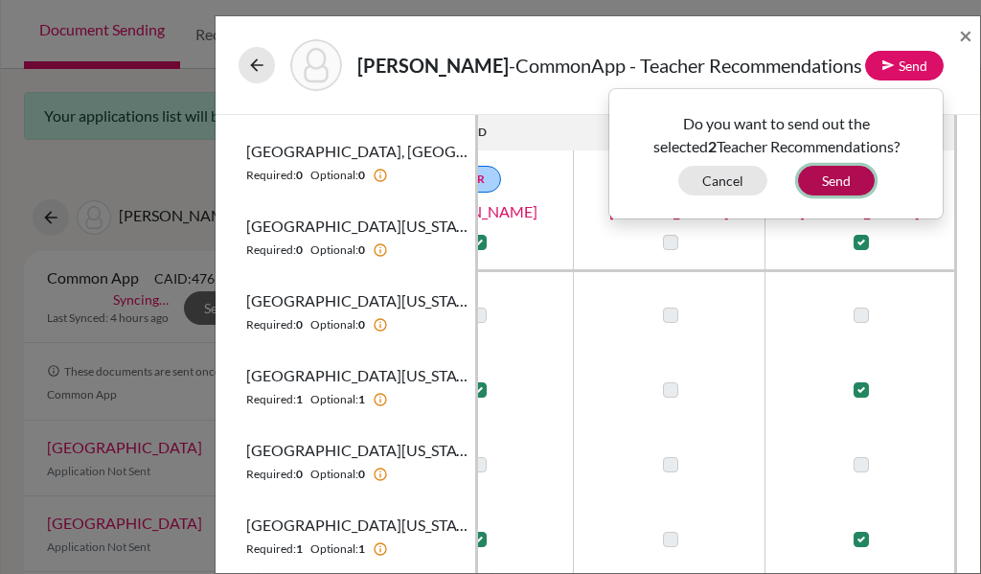
click at [844, 195] on button "Send" at bounding box center [836, 181] width 77 height 30
checkbox input "false"
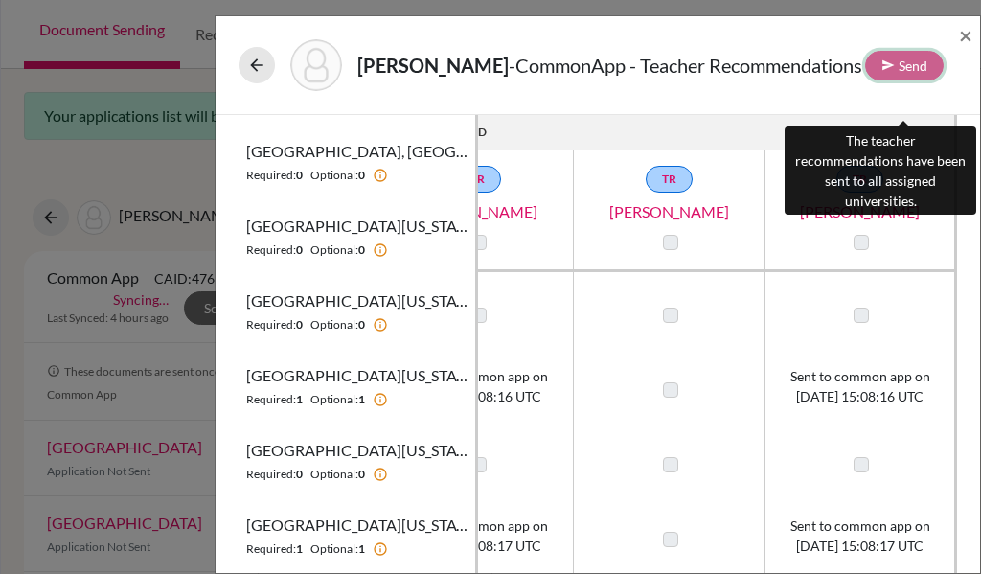
click at [908, 80] on div "Send" at bounding box center [904, 66] width 79 height 30
click at [898, 80] on div "Send" at bounding box center [904, 66] width 79 height 30
click at [964, 42] on span "×" at bounding box center [965, 35] width 13 height 28
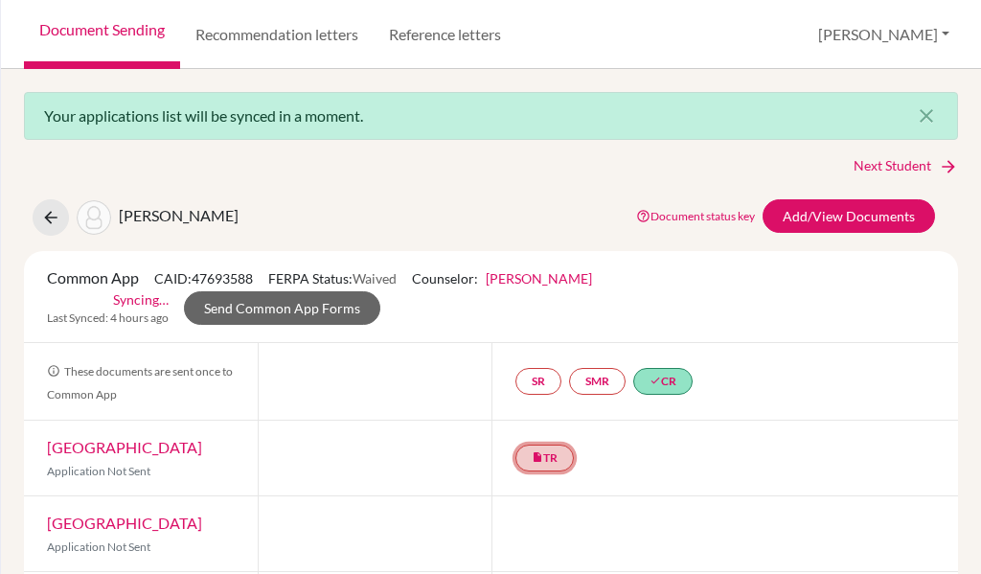
click at [538, 457] on link "insert_drive_file TR" at bounding box center [545, 458] width 58 height 27
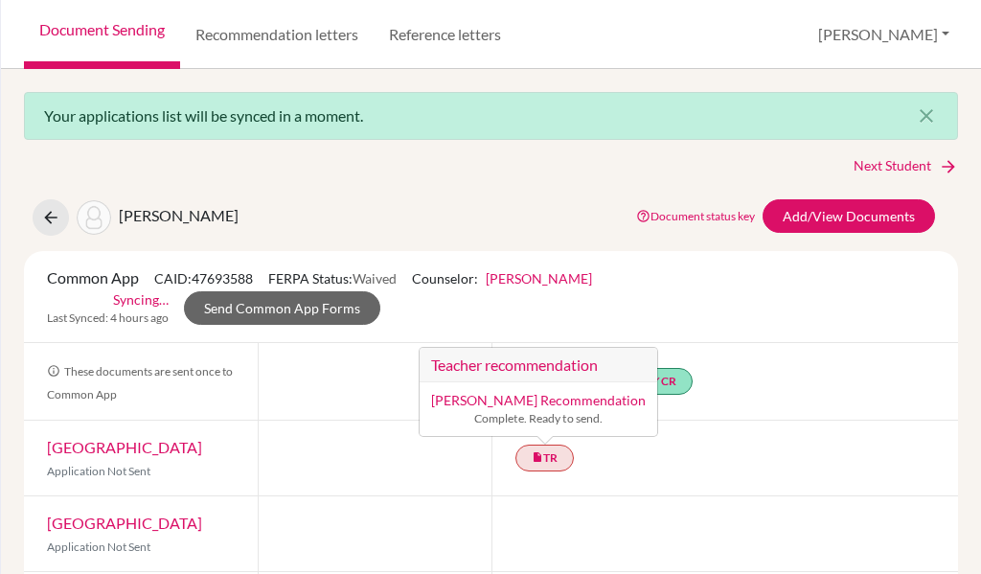
click at [796, 450] on div "insert_drive_file TR Teacher recommendation [PERSON_NAME] Recommendation Comple…" at bounding box center [726, 458] width 468 height 75
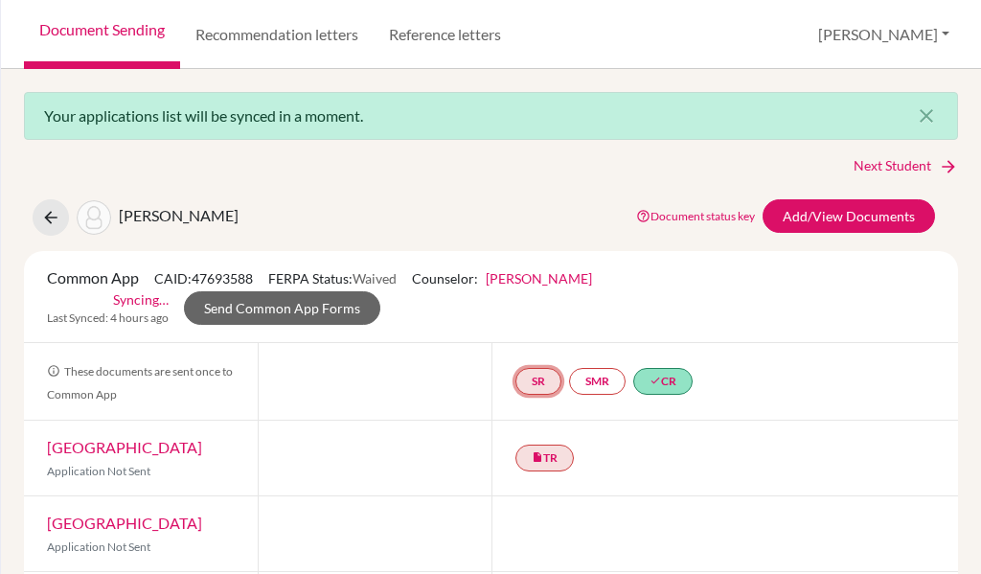
click at [542, 375] on link "SR" at bounding box center [539, 381] width 46 height 27
click at [542, 375] on link "SR School report School report Incomplete" at bounding box center [539, 381] width 46 height 27
click at [781, 514] on div at bounding box center [726, 533] width 468 height 75
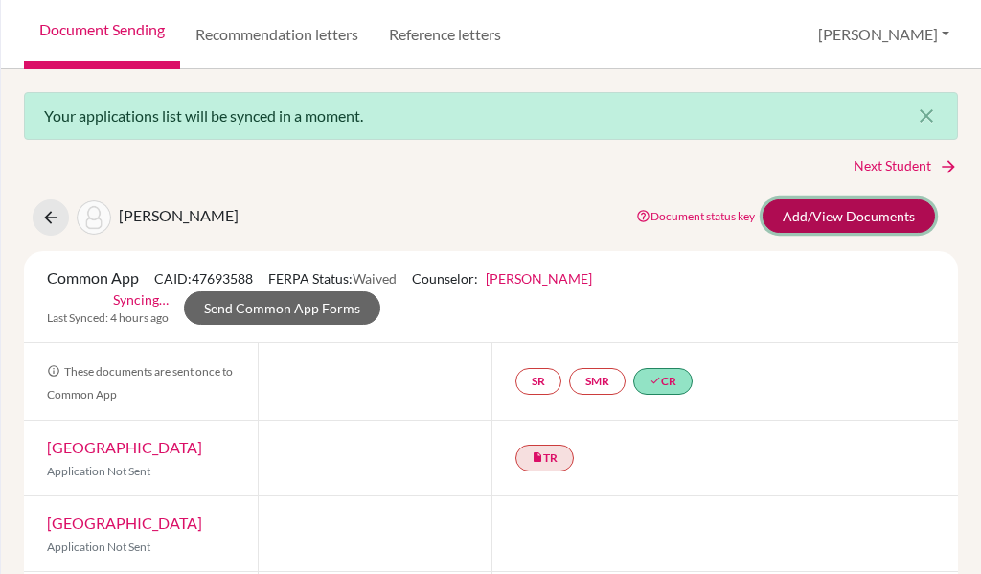
click at [809, 211] on link "Add/View Documents" at bounding box center [849, 216] width 172 height 34
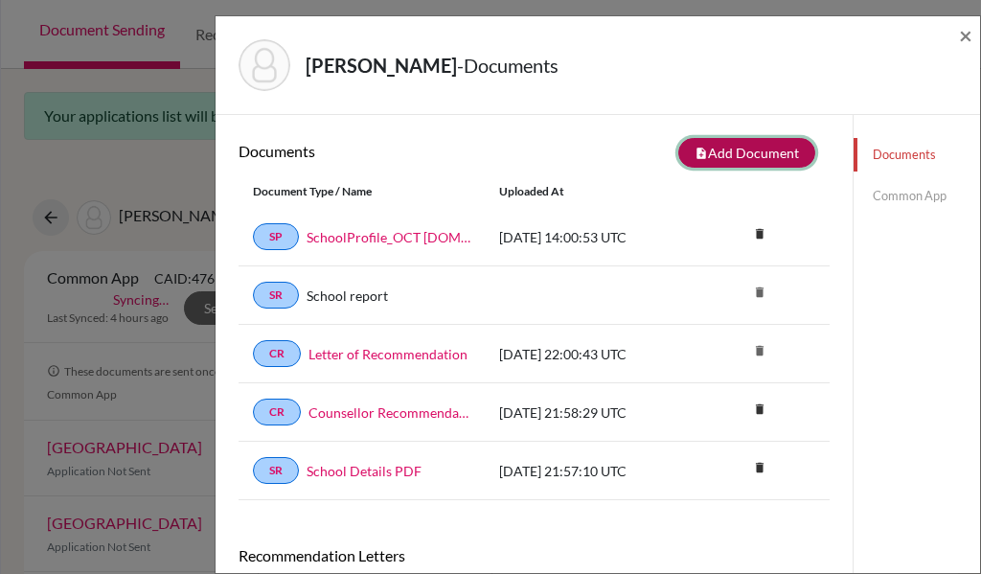
click at [698, 163] on button "note_add Add Document" at bounding box center [746, 153] width 137 height 30
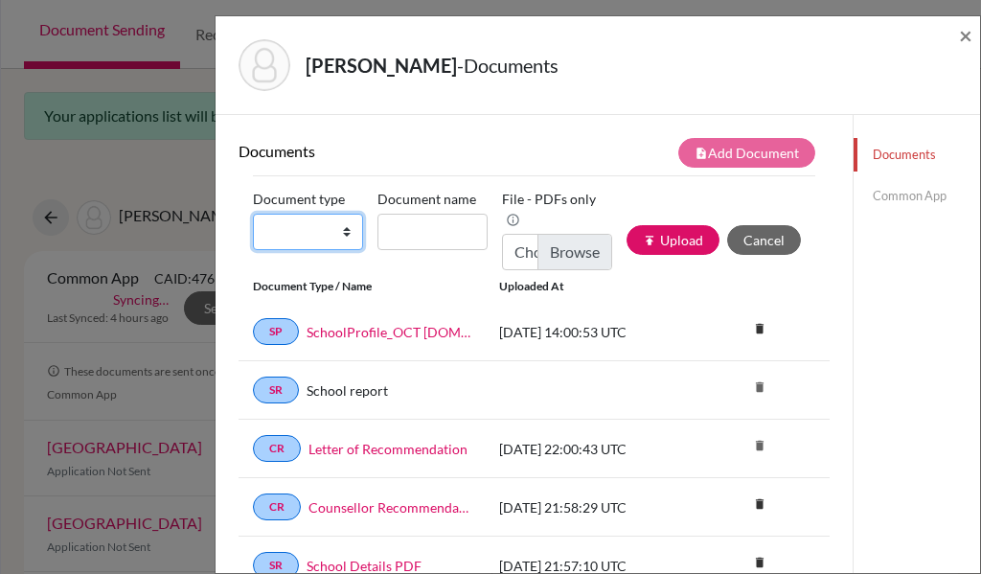
click at [310, 229] on select "Change explanation for Common App reports Counselor recommendation Internationa…" at bounding box center [308, 232] width 110 height 36
select select "2"
click at [253, 214] on select "Change explanation for Common App reports Counselor recommendation Internationa…" at bounding box center [308, 232] width 110 height 36
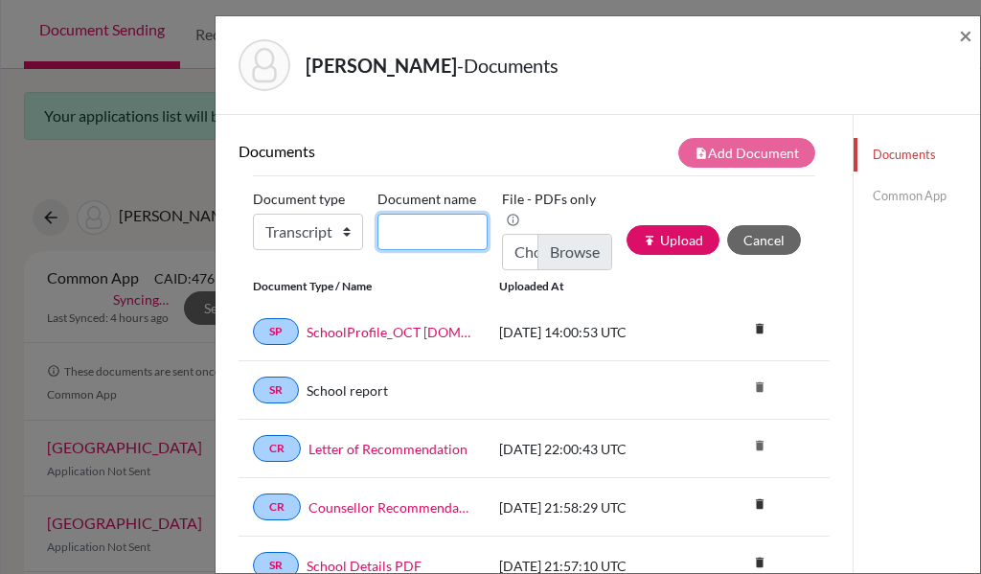
click at [412, 229] on input "Document name" at bounding box center [433, 232] width 110 height 36
click at [309, 233] on select "Change explanation for Common App reports Counselor recommendation Internationa…" at bounding box center [308, 232] width 110 height 36
click at [253, 214] on select "Change explanation for Common App reports Counselor recommendation Internationa…" at bounding box center [308, 232] width 110 height 36
click at [444, 238] on input "Document name" at bounding box center [433, 232] width 110 height 36
type input "Transcript"
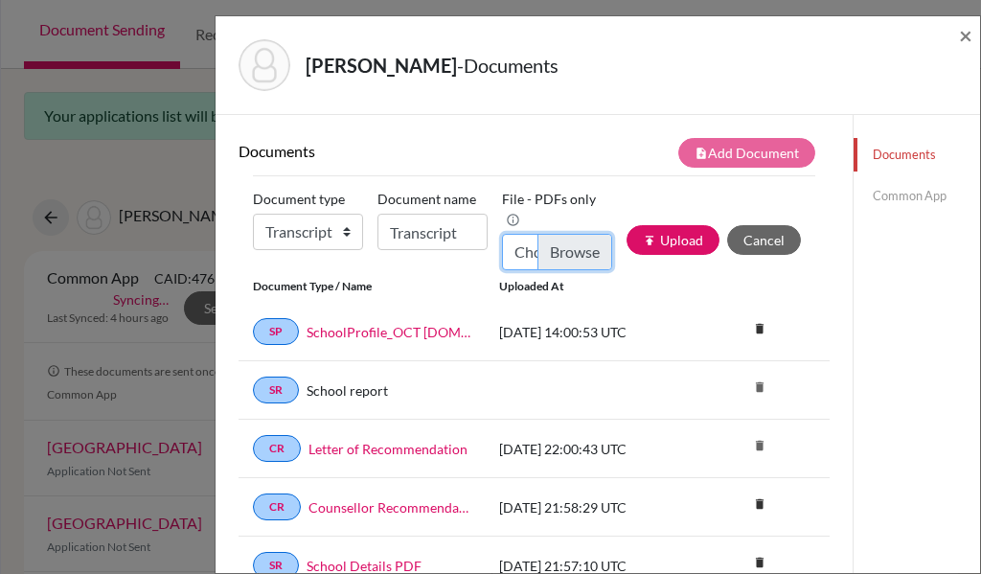
click at [549, 238] on input "Choose file" at bounding box center [557, 252] width 110 height 36
type input "C:\fakepath\[PERSON_NAME].pdf"
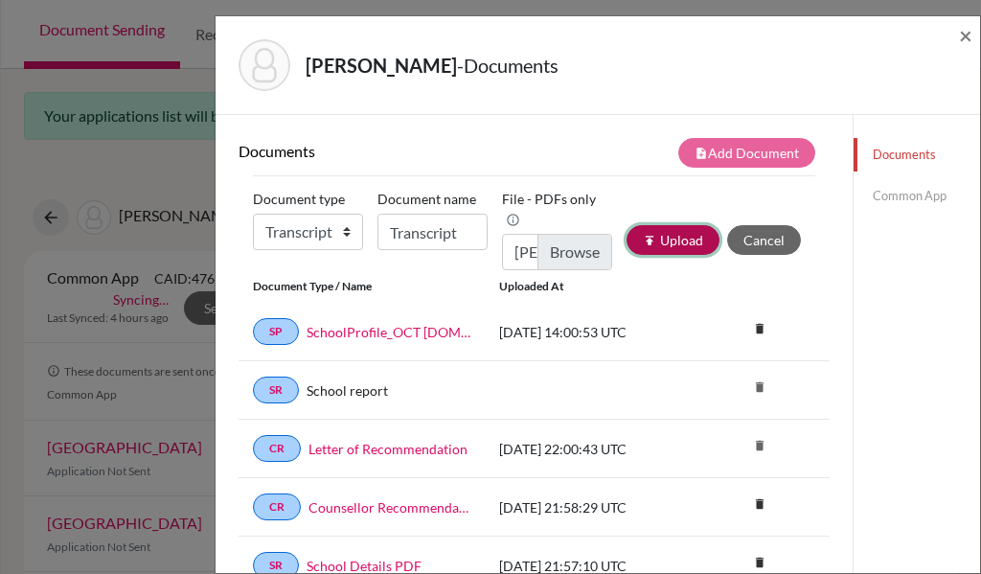
click at [675, 242] on button "publish Upload" at bounding box center [673, 240] width 93 height 30
